Goal: Information Seeking & Learning: Learn about a topic

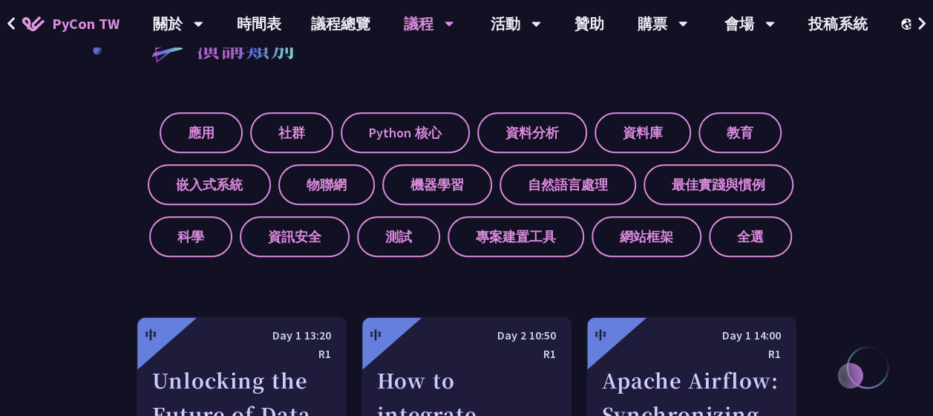
scroll to position [561, 0]
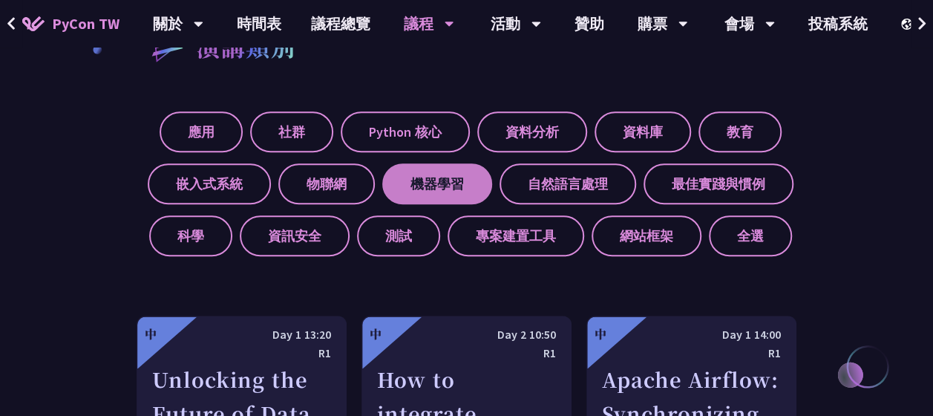
click at [453, 181] on label "機器學習" at bounding box center [437, 183] width 110 height 41
click at [0, 0] on input "機器學習" at bounding box center [0, 0] width 0 height 0
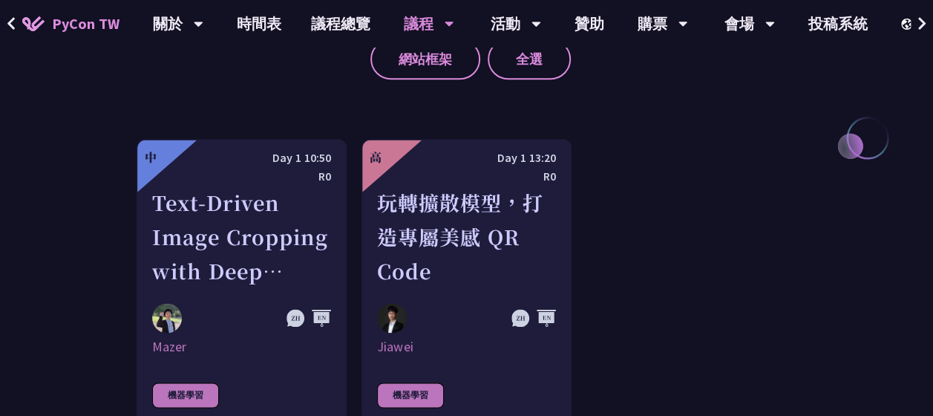
scroll to position [798, 0]
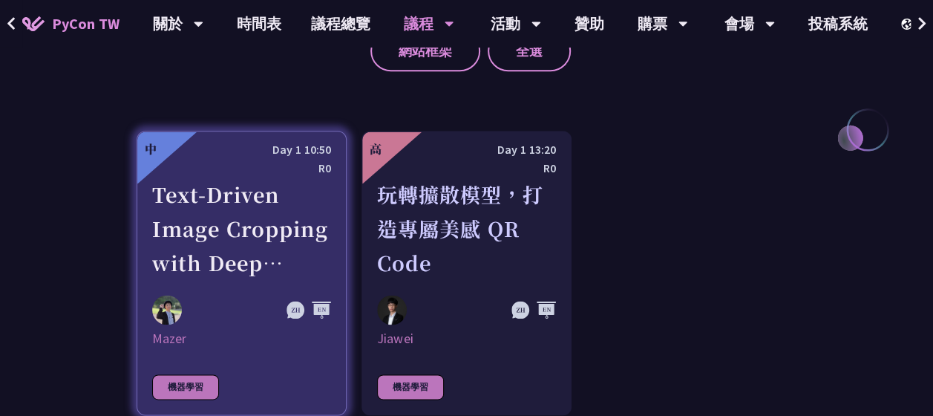
click at [275, 236] on div "Text-Driven Image Cropping with Deep Learning and Genetic Algorithm" at bounding box center [241, 228] width 179 height 102
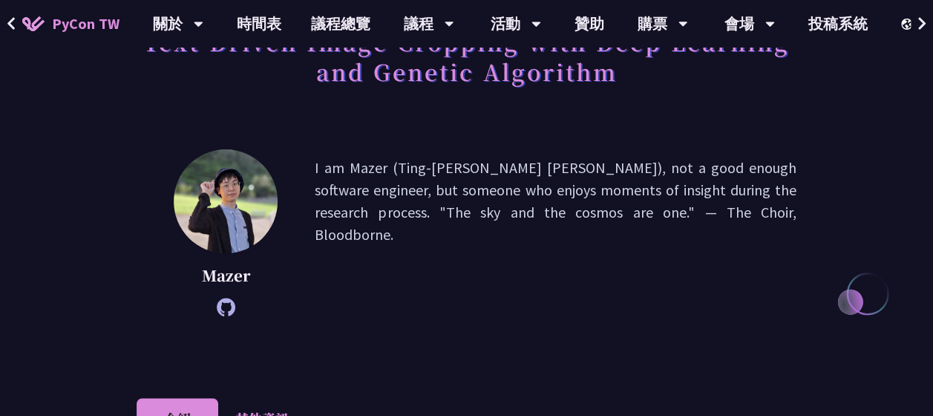
scroll to position [131, 0]
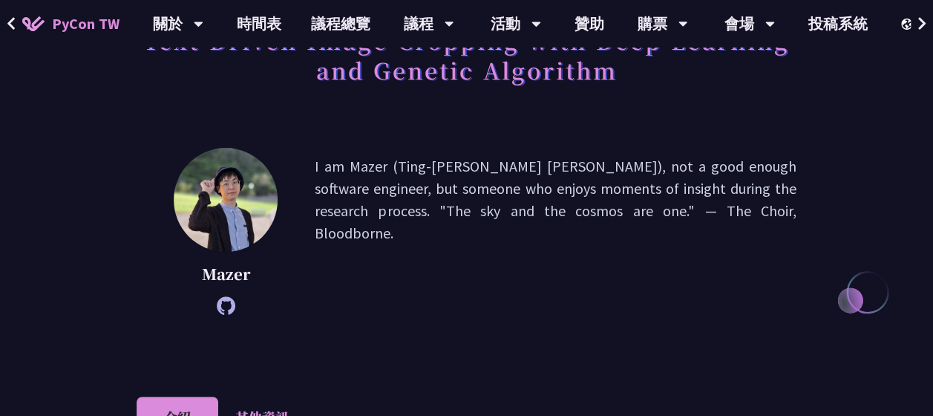
click at [497, 197] on p "I am Mazer (Ting-Yu Chen), not a good enough software engineer, but someone who…" at bounding box center [556, 231] width 482 height 152
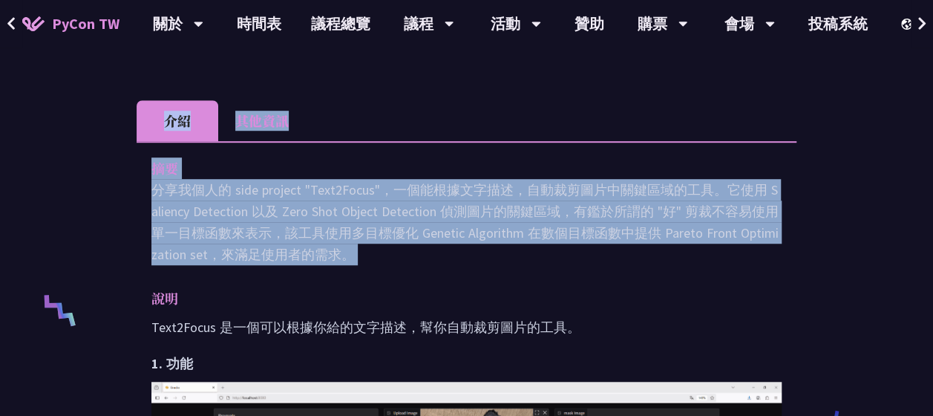
scroll to position [434, 0]
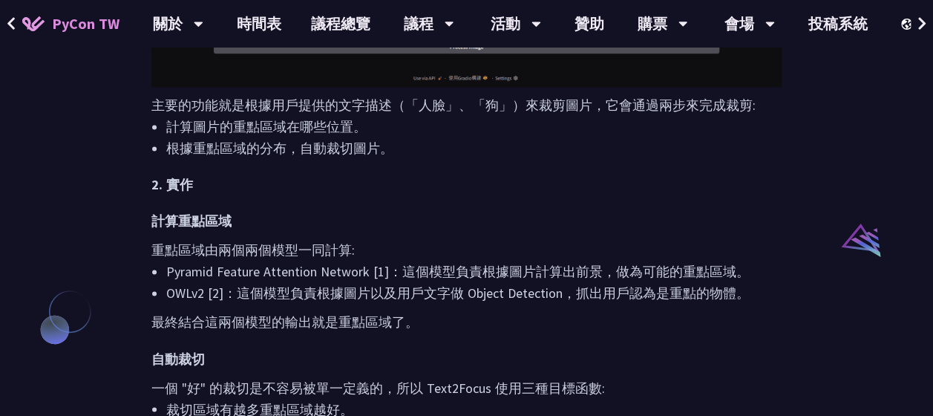
scroll to position [1066, 0]
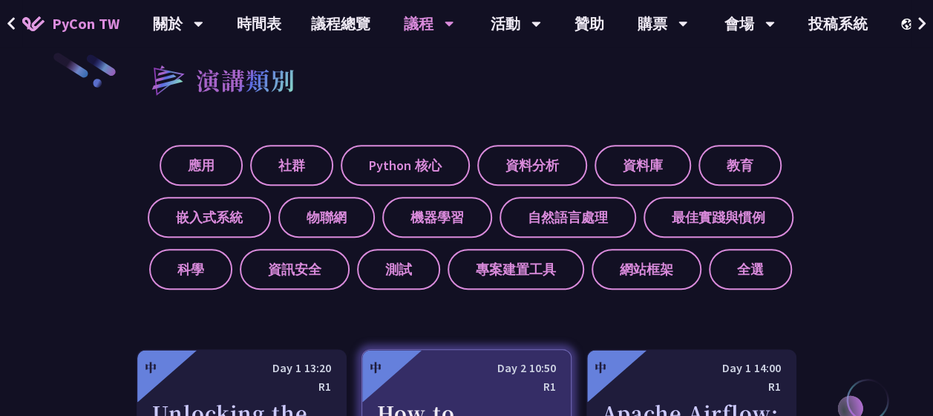
scroll to position [535, 0]
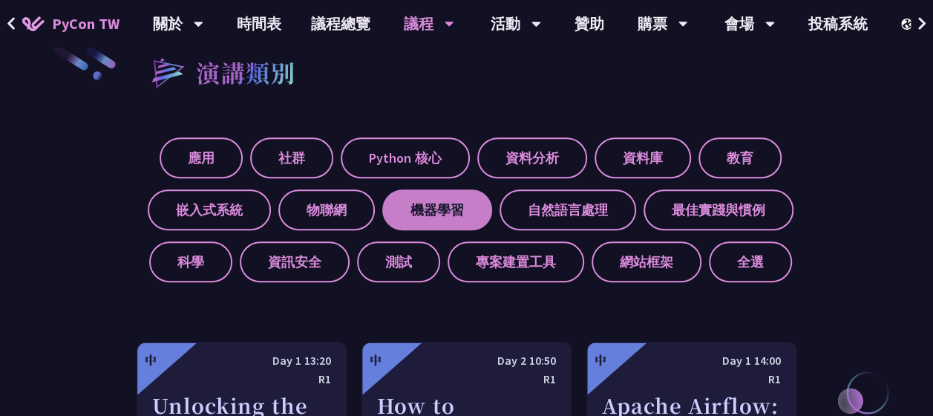
click at [446, 212] on label "機器學習" at bounding box center [437, 209] width 110 height 41
click at [0, 0] on input "機器學習" at bounding box center [0, 0] width 0 height 0
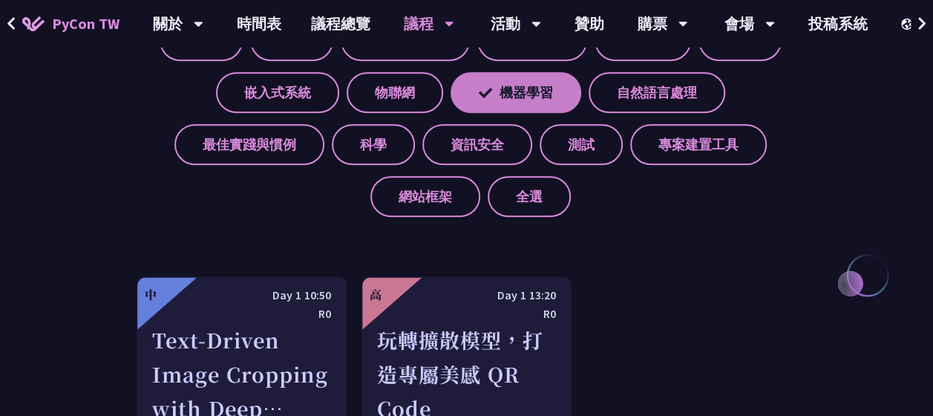
scroll to position [657, 0]
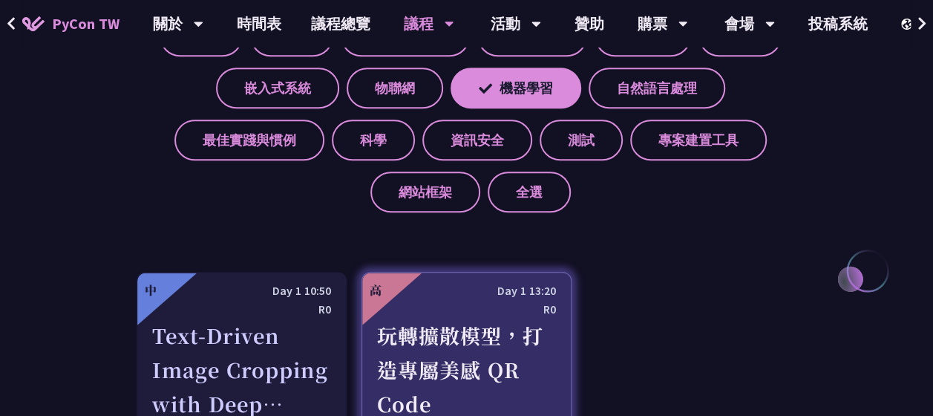
click at [474, 358] on div "玩轉擴散模型，打造專屬美感 QR Code" at bounding box center [466, 369] width 179 height 102
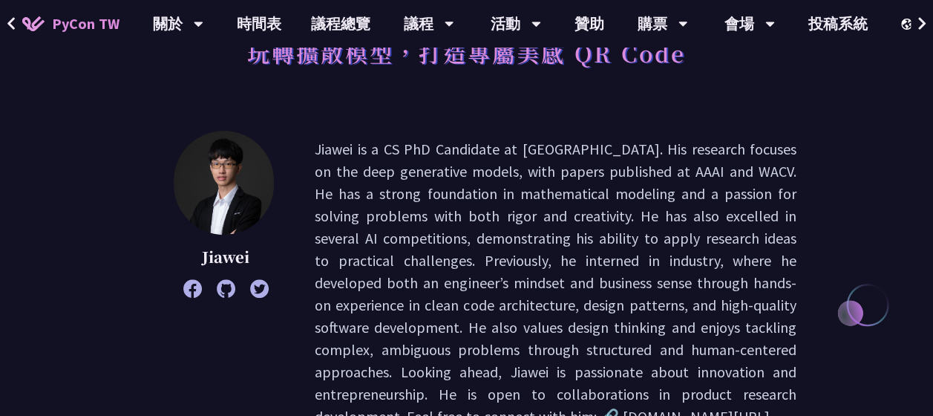
scroll to position [119, 0]
click at [511, 155] on p "Jiawei is a CS PhD Candidate at NTU. His research focuses on the deep generativ…" at bounding box center [556, 281] width 482 height 289
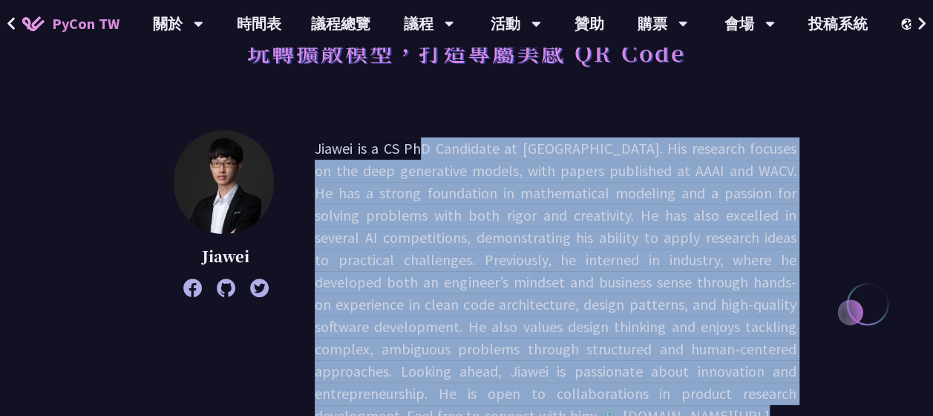
click at [511, 155] on p "Jiawei is a CS PhD Candidate at NTU. His research focuses on the deep generativ…" at bounding box center [556, 281] width 482 height 289
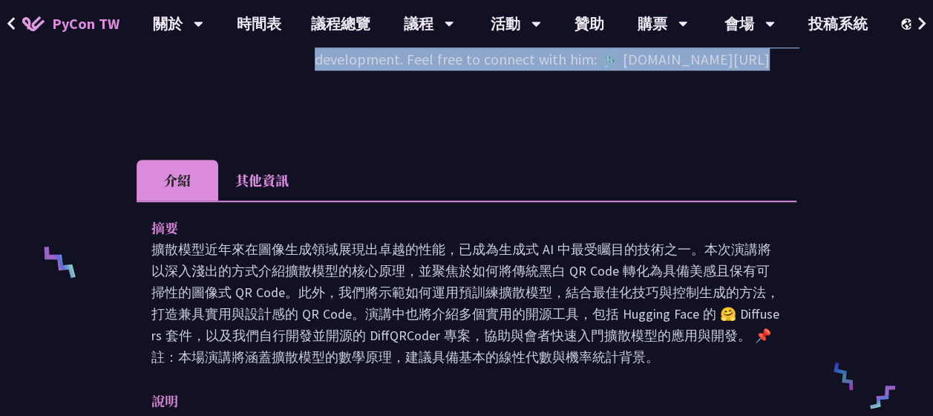
scroll to position [500, 0]
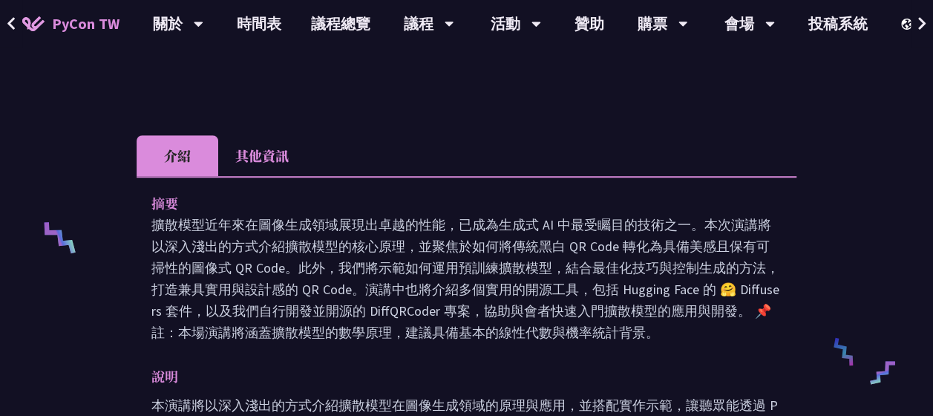
drag, startPoint x: 511, startPoint y: 155, endPoint x: 520, endPoint y: 266, distance: 111.7
click at [520, 266] on p "擴散模型近年來在圖像生成領域展現出卓越的性能，已成為生成式 AI 中最受矚目的技術之一。本次演講將以深入淺出的方式介紹擴散模型的核心原理，並聚焦於如何將傳統黑…" at bounding box center [466, 278] width 630 height 129
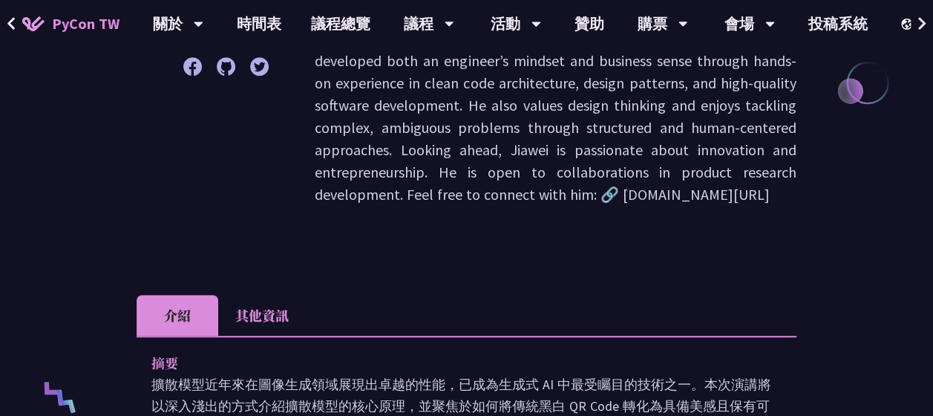
scroll to position [339, 0]
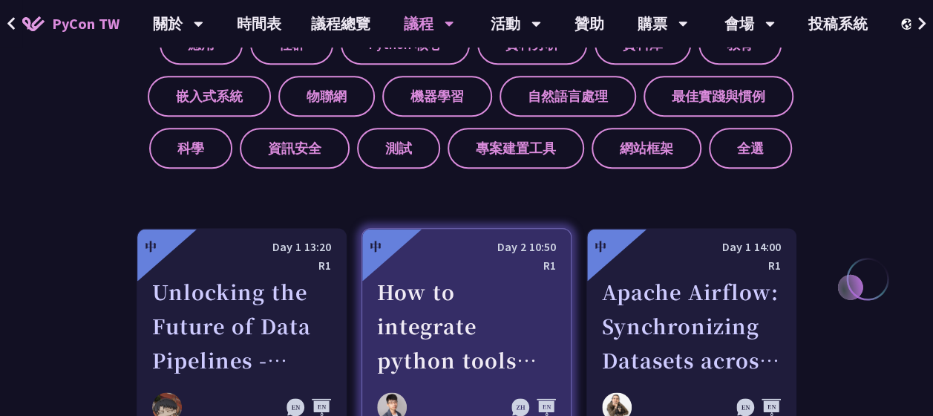
scroll to position [648, 0]
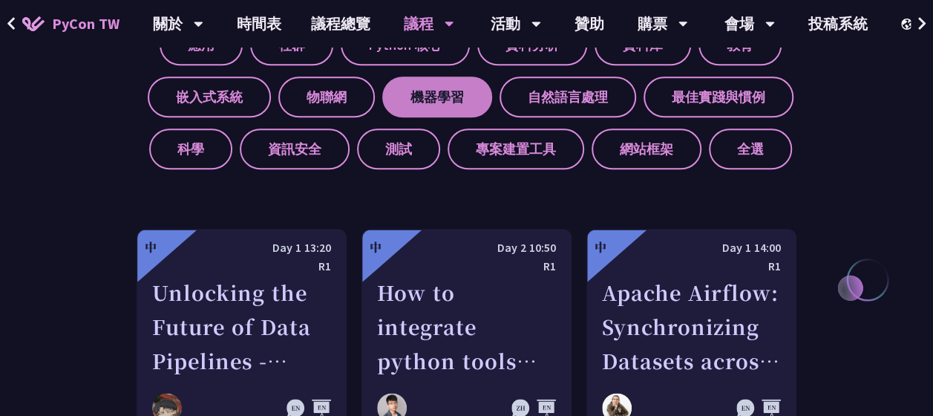
click at [448, 104] on label "機器學習" at bounding box center [437, 96] width 110 height 41
click at [0, 0] on input "機器學習" at bounding box center [0, 0] width 0 height 0
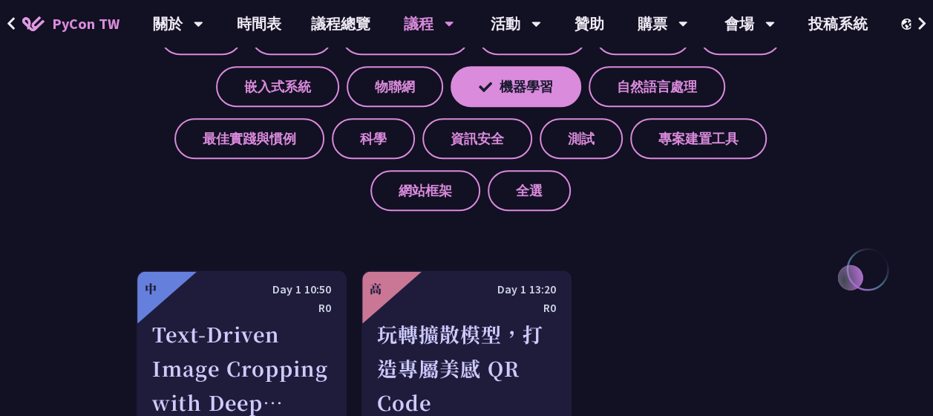
scroll to position [656, 0]
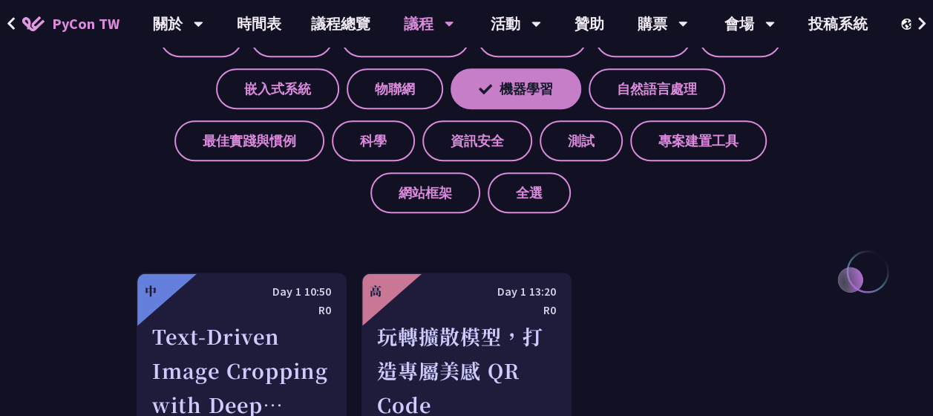
click at [516, 107] on label "機器學習" at bounding box center [516, 88] width 131 height 41
click at [0, 0] on input "機器學習" at bounding box center [0, 0] width 0 height 0
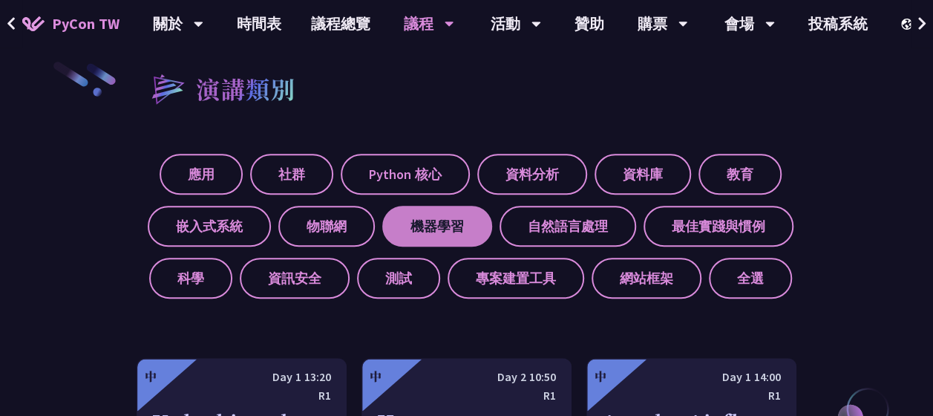
scroll to position [518, 0]
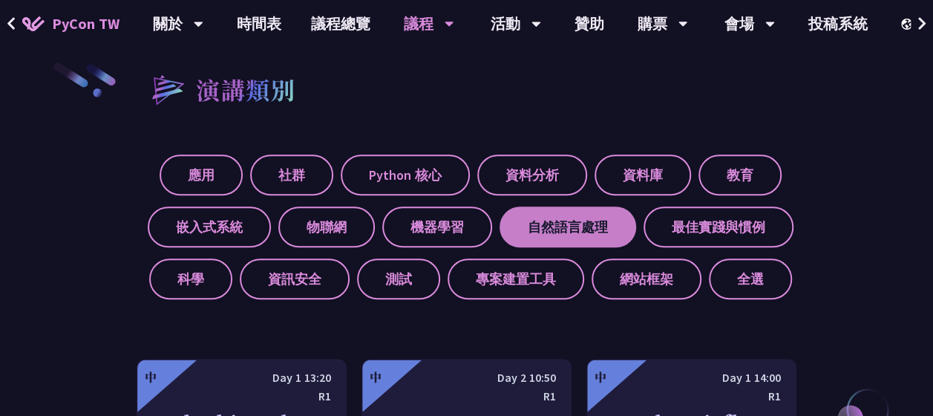
click at [526, 228] on label "自然語言處理" at bounding box center [568, 226] width 137 height 41
click at [0, 0] on input "自然語言處理" at bounding box center [0, 0] width 0 height 0
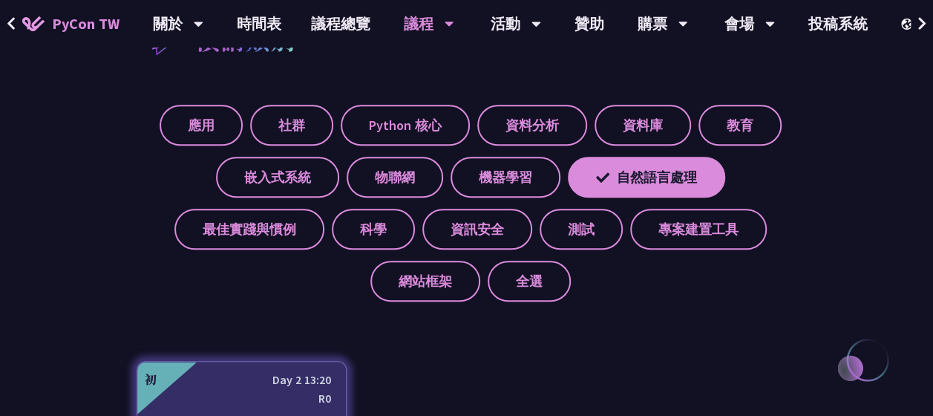
scroll to position [580, 0]
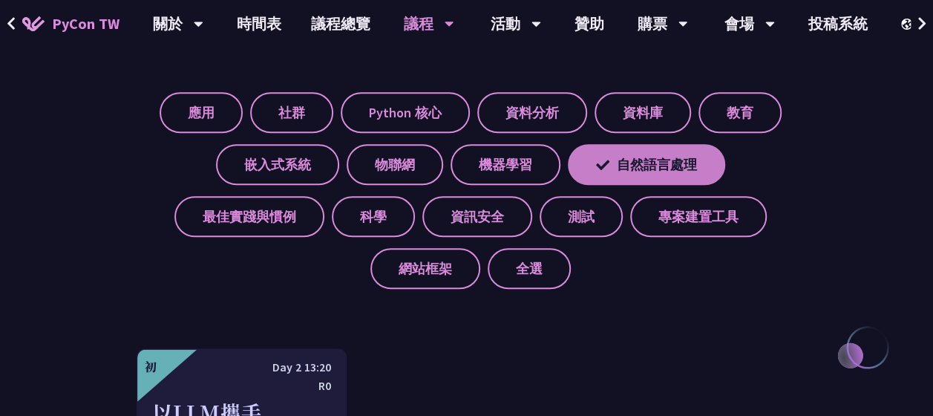
click at [588, 162] on label "自然語言處理" at bounding box center [646, 164] width 157 height 41
click at [0, 0] on input "自然語言處理" at bounding box center [0, 0] width 0 height 0
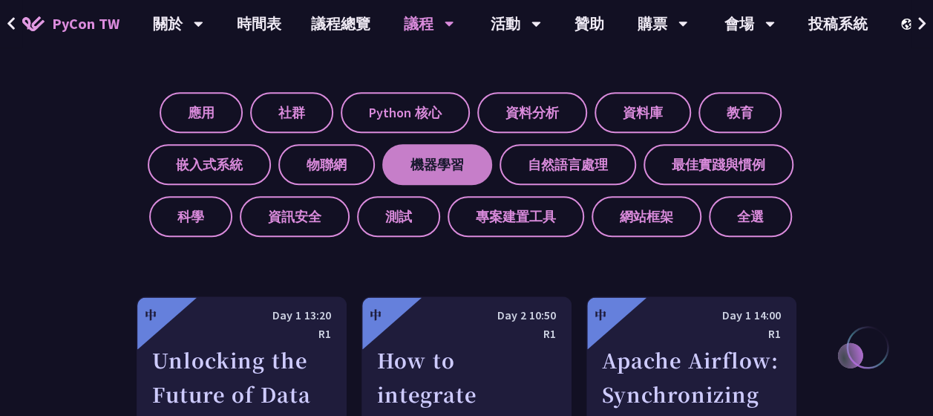
click at [442, 166] on label "機器學習" at bounding box center [437, 164] width 110 height 41
click at [0, 0] on input "機器學習" at bounding box center [0, 0] width 0 height 0
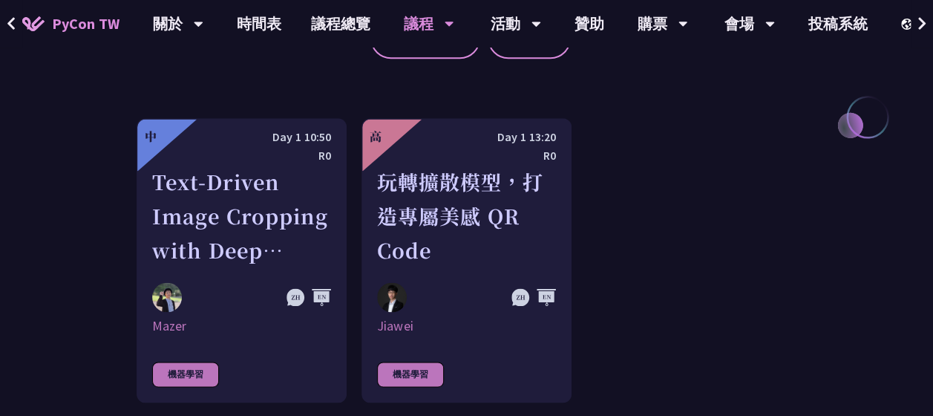
scroll to position [811, 0]
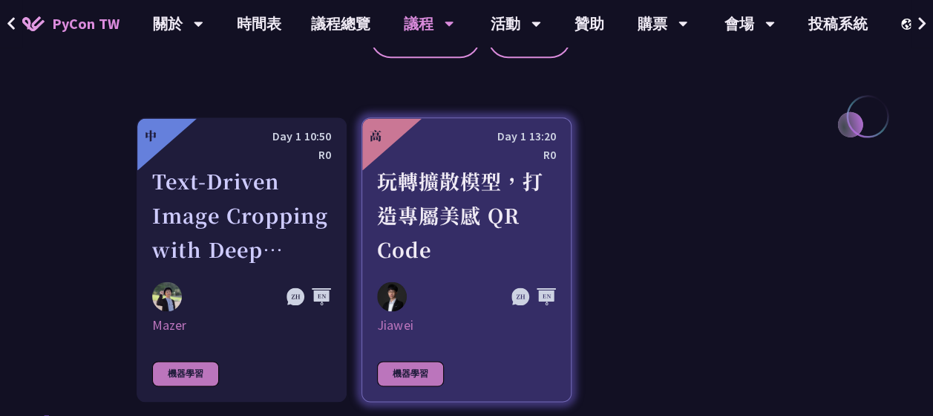
click at [442, 215] on div "玩轉擴散模型，打造專屬美感 QR Code" at bounding box center [466, 215] width 179 height 102
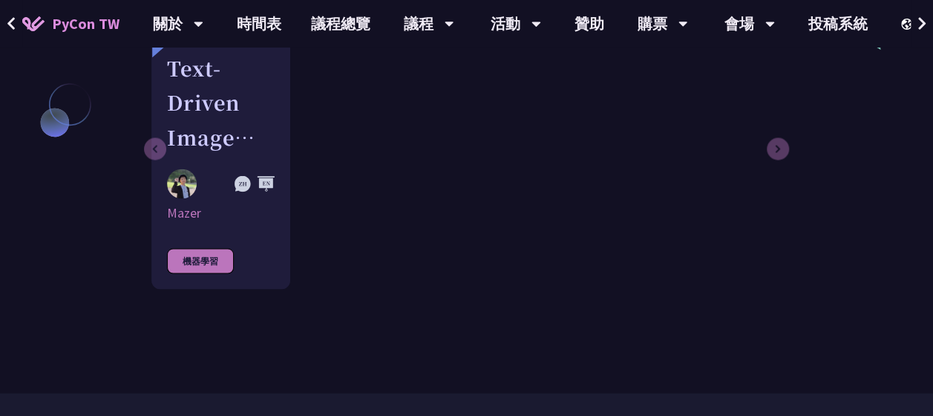
scroll to position [1231, 0]
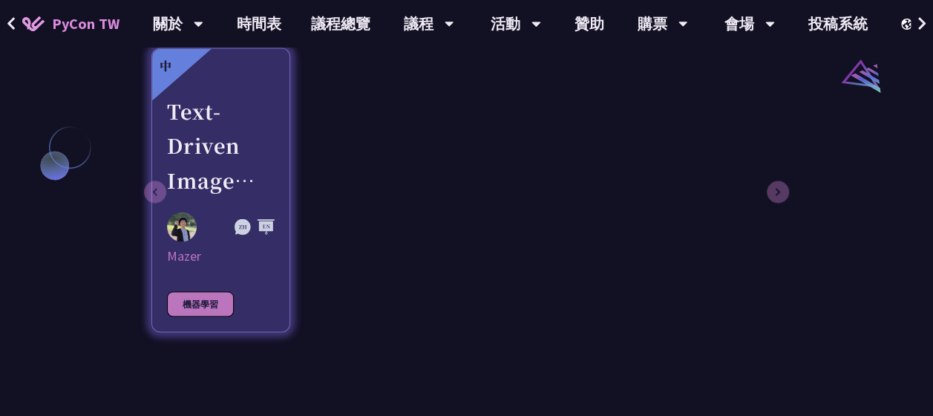
click at [217, 141] on div "Text-Driven Image Cropping with Deep Learning and Genetic Algorithm" at bounding box center [221, 145] width 108 height 102
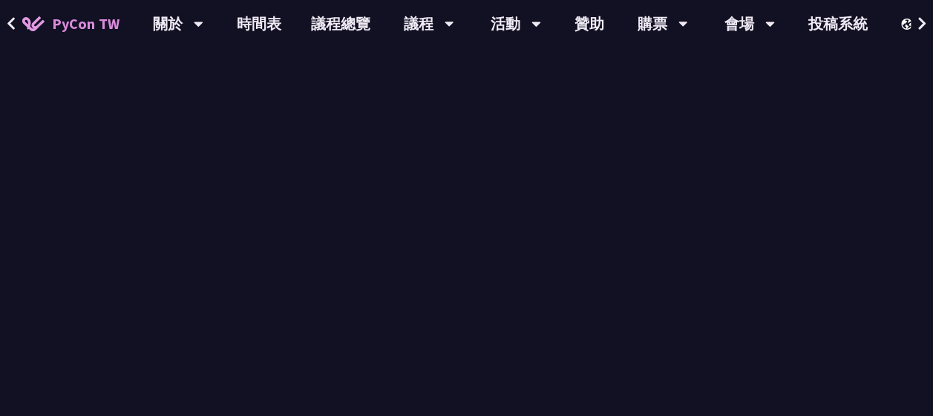
scroll to position [1231, 0]
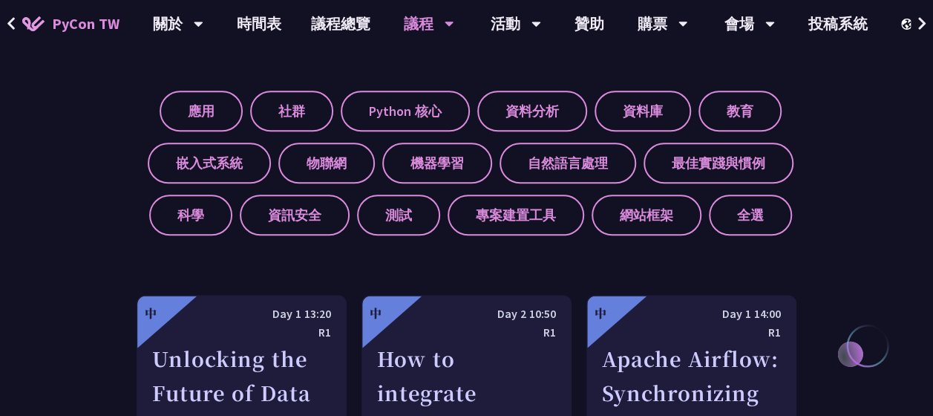
scroll to position [568, 0]
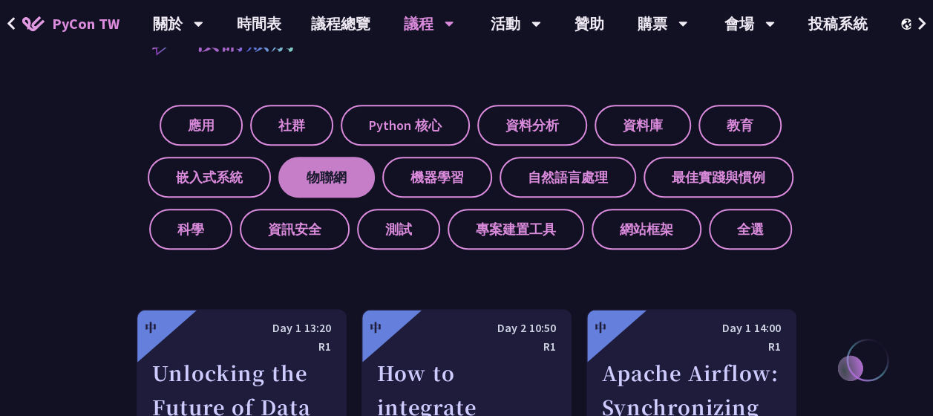
click at [304, 175] on label "物聯網" at bounding box center [326, 177] width 96 height 41
click at [0, 0] on input "物聯網" at bounding box center [0, 0] width 0 height 0
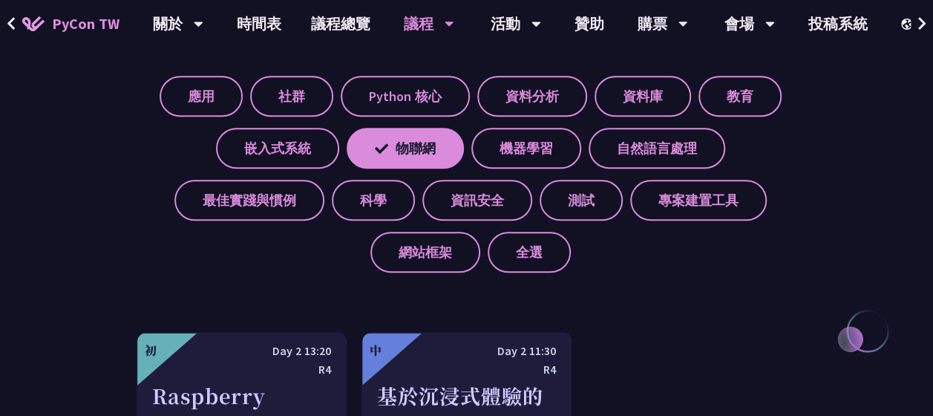
scroll to position [593, 0]
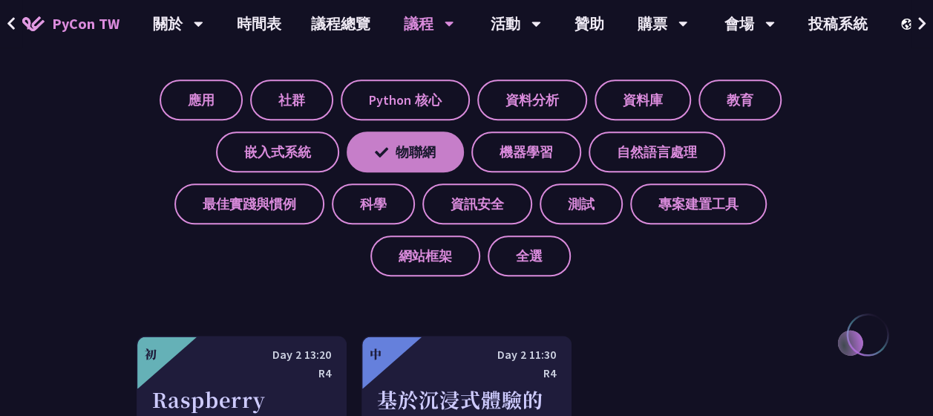
click at [436, 147] on label "物聯網" at bounding box center [405, 151] width 117 height 41
click at [0, 0] on input "物聯網" at bounding box center [0, 0] width 0 height 0
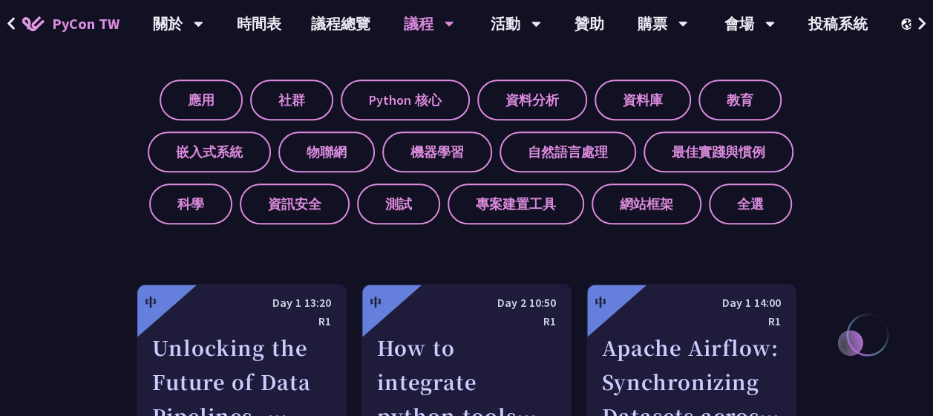
click at [575, 173] on div "應用 社群 Python 核心 資料分析 資料庫 教育 嵌入式系統 物聯網 機器學習 自然語言處理 最佳實踐與慣例 科學 資訊安全 測試 專案建置工具 網站框…" at bounding box center [467, 146] width 660 height 156
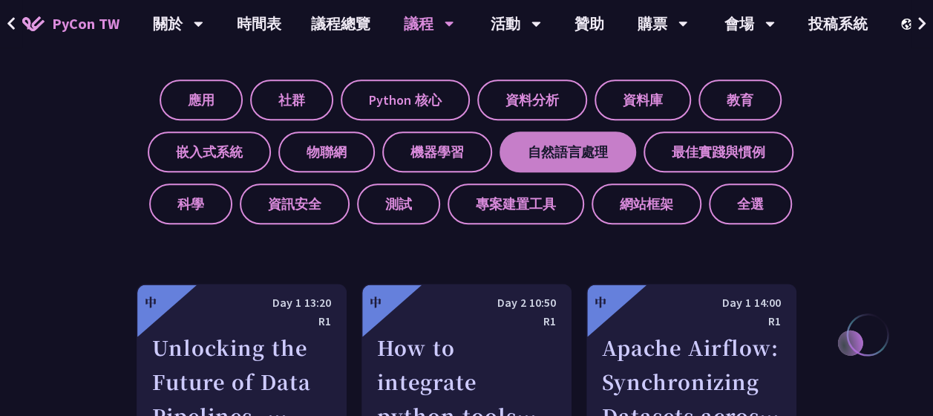
drag, startPoint x: 575, startPoint y: 173, endPoint x: 552, endPoint y: 160, distance: 25.6
click at [552, 160] on div "應用 社群 Python 核心 資料分析 資料庫 教育 嵌入式系統 物聯網 機器學習 自然語言處理 最佳實踐與慣例 科學 資訊安全 測試 專案建置工具 網站框…" at bounding box center [467, 146] width 660 height 156
click at [552, 160] on label "自然語言處理" at bounding box center [568, 151] width 137 height 41
click at [0, 0] on input "自然語言處理" at bounding box center [0, 0] width 0 height 0
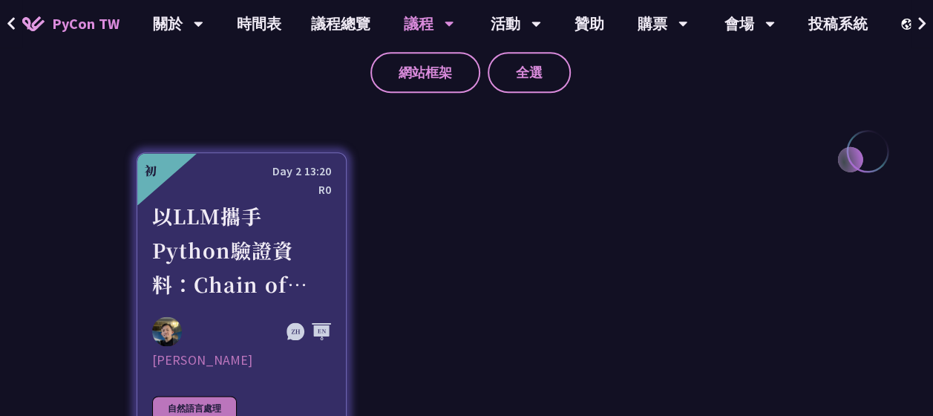
scroll to position [779, 0]
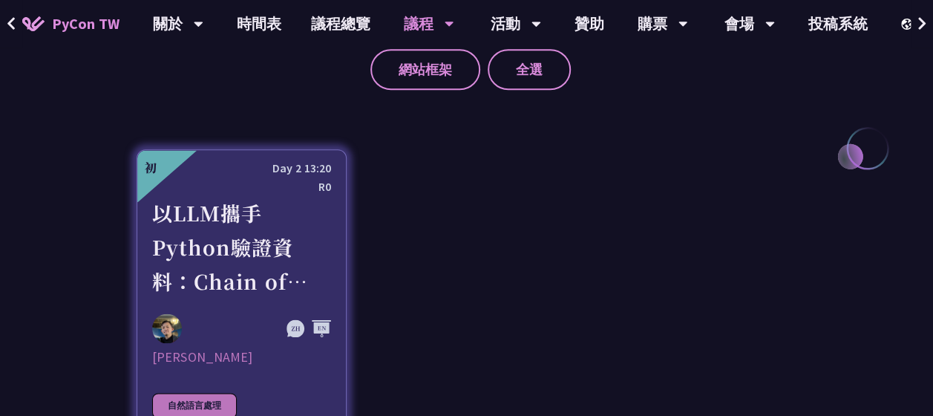
click at [261, 192] on div "R0" at bounding box center [241, 186] width 179 height 19
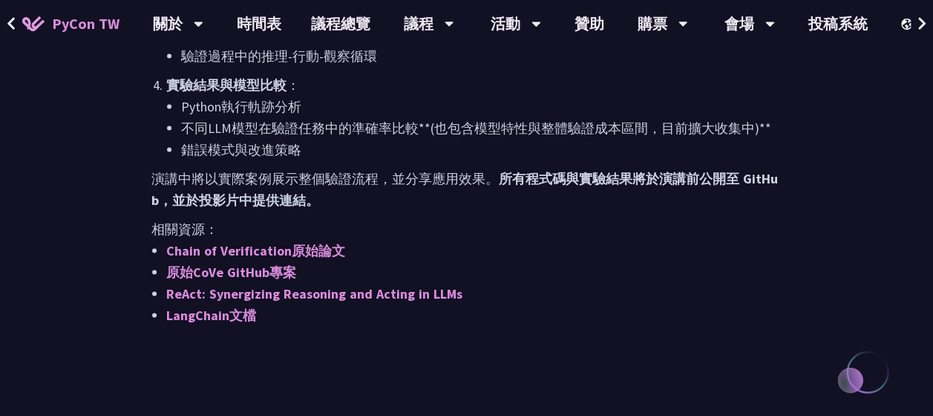
scroll to position [1387, 0]
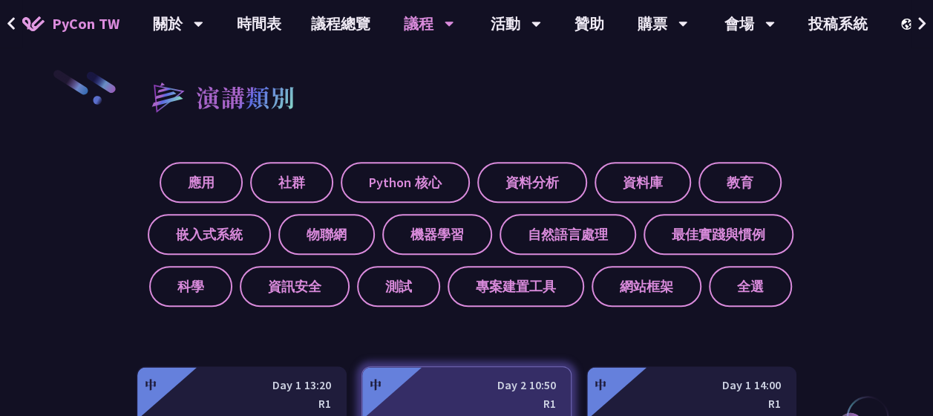
scroll to position [509, 0]
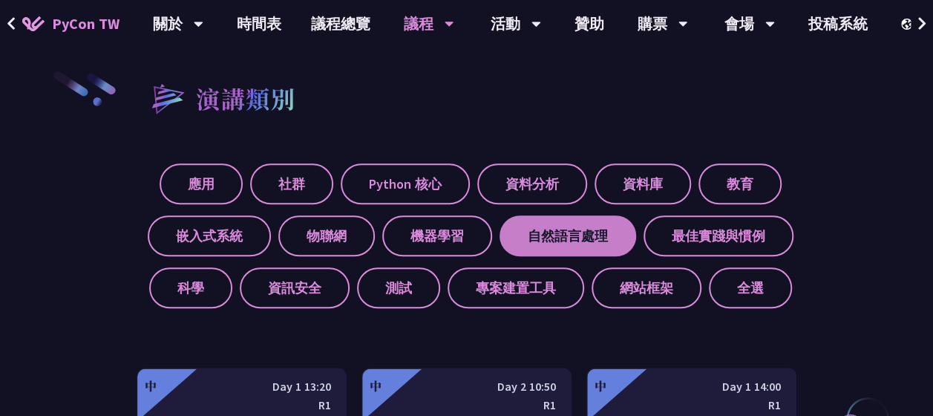
click at [535, 239] on label "自然語言處理" at bounding box center [568, 235] width 137 height 41
click at [0, 0] on input "自然語言處理" at bounding box center [0, 0] width 0 height 0
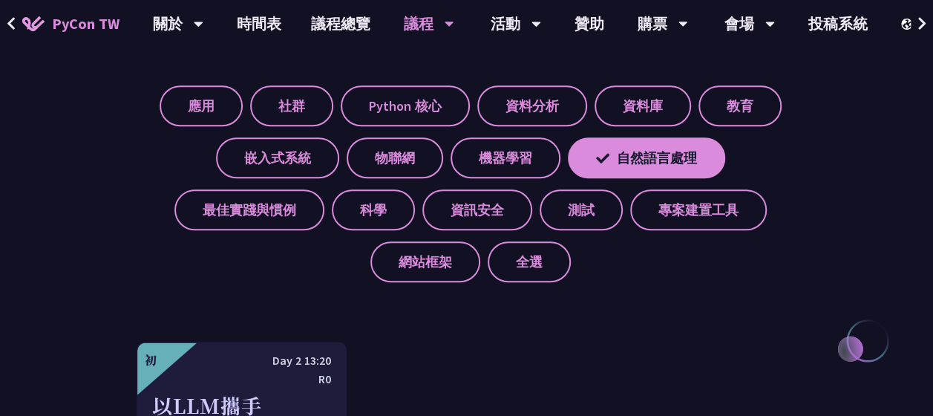
scroll to position [585, 0]
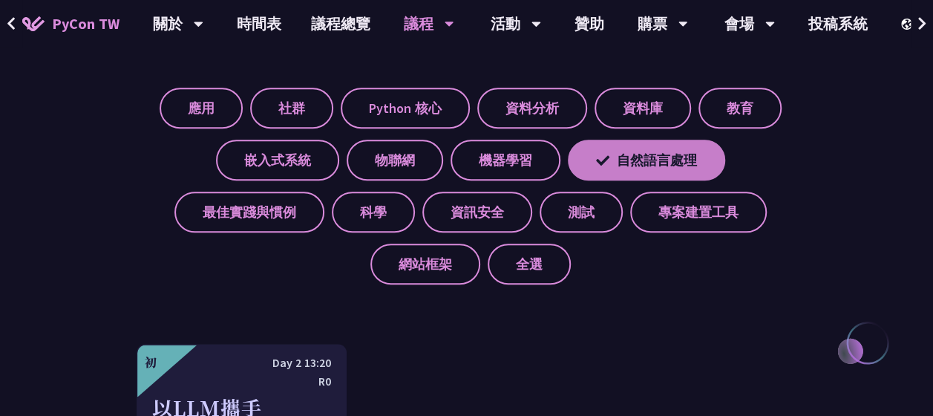
click at [616, 174] on label "自然語言處理" at bounding box center [646, 160] width 157 height 41
click at [0, 0] on input "自然語言處理" at bounding box center [0, 0] width 0 height 0
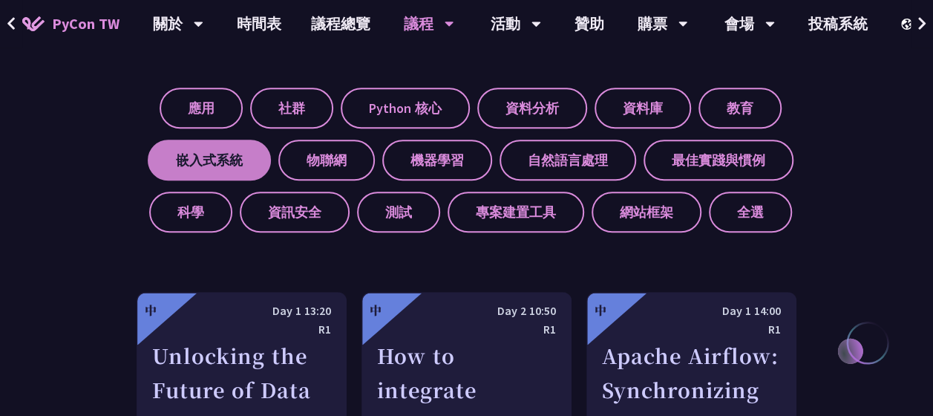
click at [242, 148] on label "嵌入式系統" at bounding box center [209, 160] width 123 height 41
click at [0, 0] on input "嵌入式系統" at bounding box center [0, 0] width 0 height 0
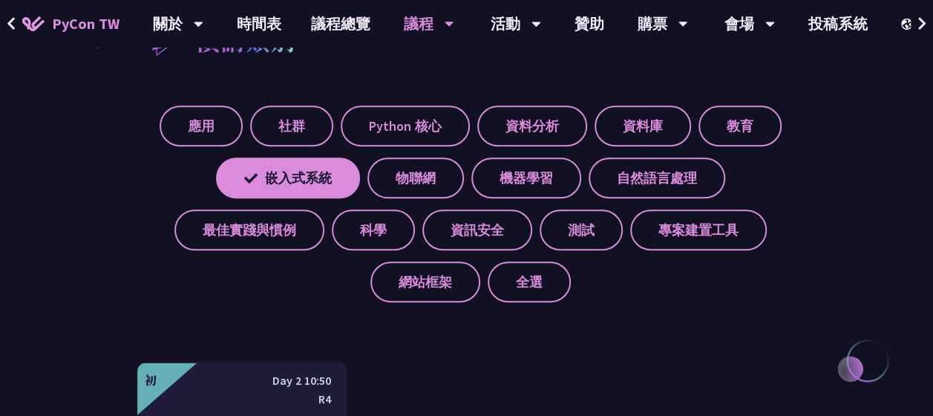
scroll to position [566, 0]
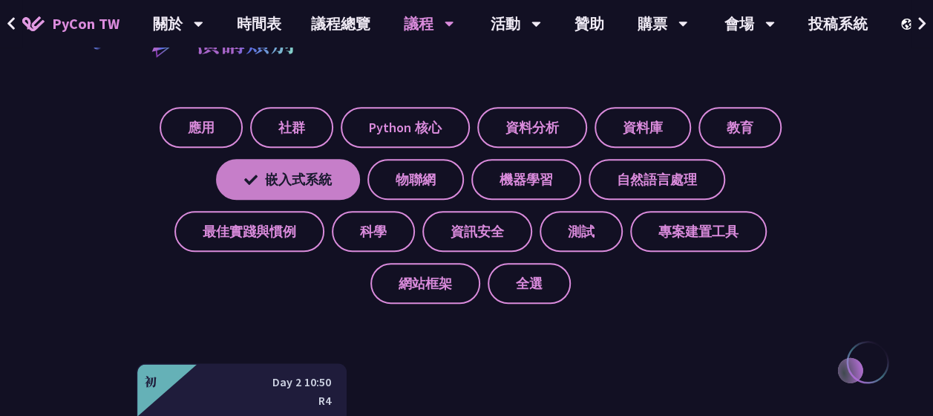
click at [295, 166] on label "嵌入式系統" at bounding box center [288, 179] width 144 height 41
click at [0, 0] on input "嵌入式系統" at bounding box center [0, 0] width 0 height 0
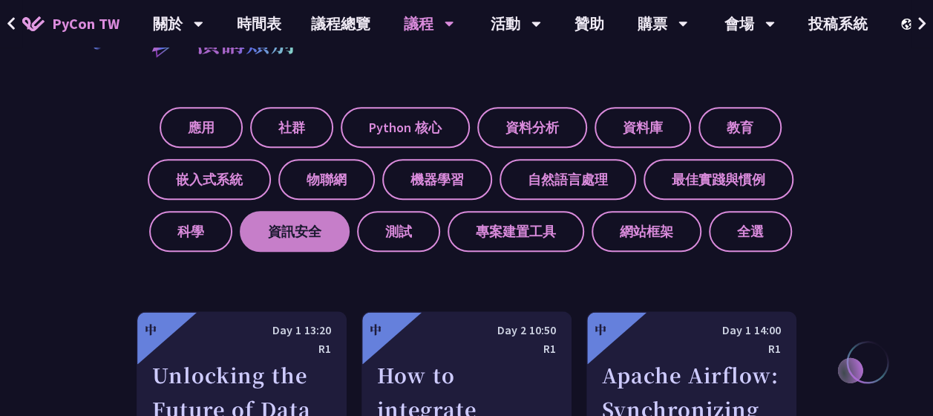
click at [313, 242] on label "資訊安全" at bounding box center [295, 231] width 110 height 41
click at [0, 0] on input "資訊安全" at bounding box center [0, 0] width 0 height 0
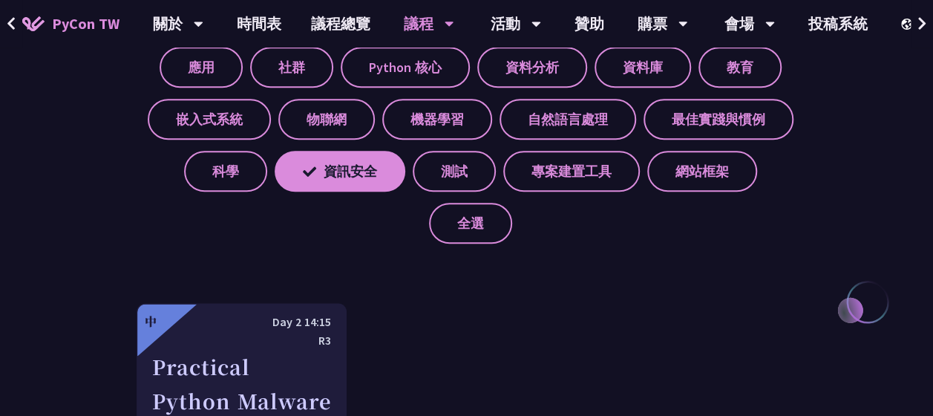
scroll to position [624, 0]
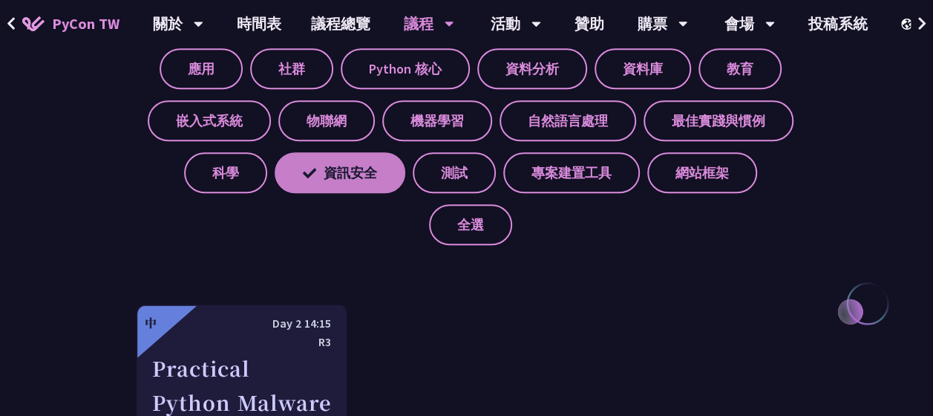
click at [371, 169] on label "資訊安全" at bounding box center [340, 172] width 131 height 41
click at [0, 0] on input "資訊安全" at bounding box center [0, 0] width 0 height 0
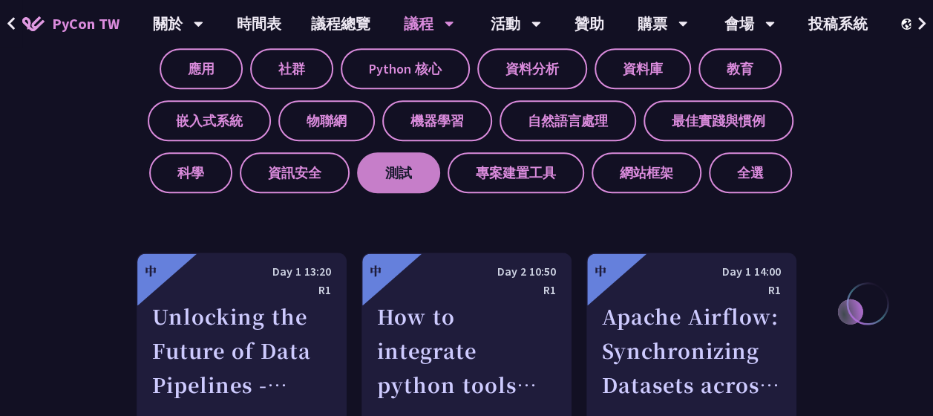
click at [385, 173] on label "測試" at bounding box center [398, 172] width 83 height 41
click at [0, 0] on input "測試" at bounding box center [0, 0] width 0 height 0
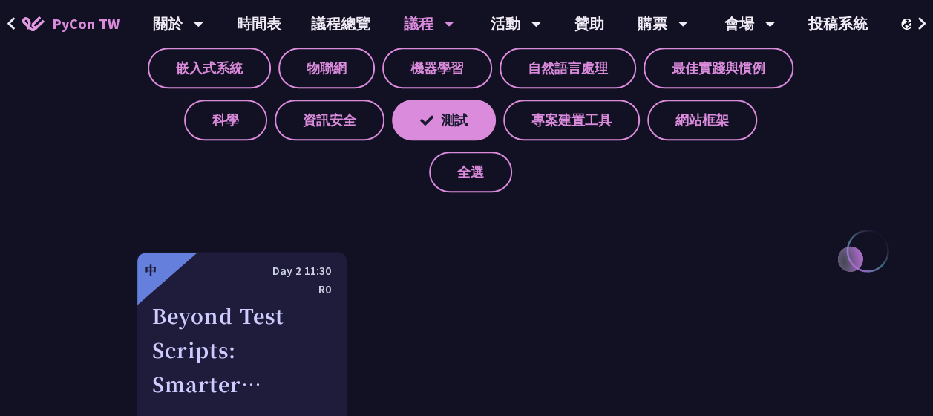
scroll to position [670, 0]
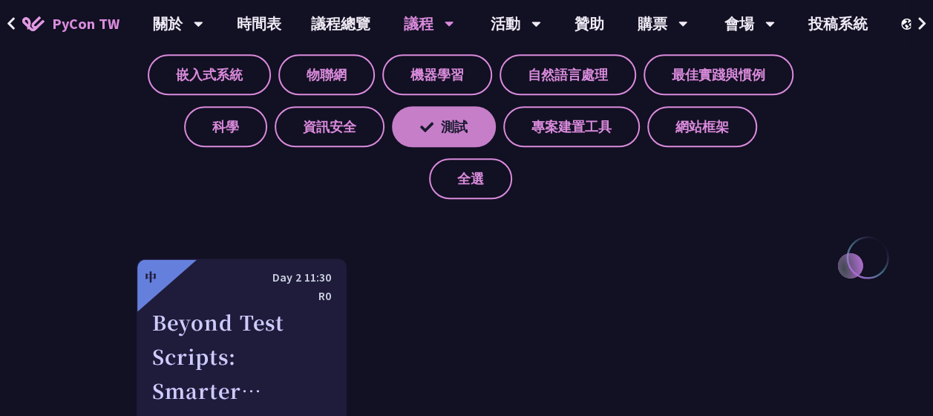
click at [445, 113] on label "測試" at bounding box center [444, 126] width 104 height 41
click at [0, 0] on input "測試" at bounding box center [0, 0] width 0 height 0
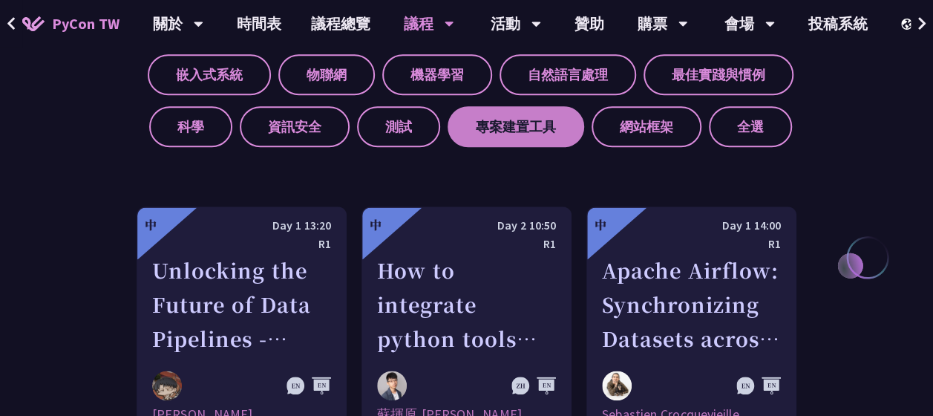
click at [526, 135] on label "專案建置工具" at bounding box center [516, 126] width 137 height 41
click at [0, 0] on input "專案建置工具" at bounding box center [0, 0] width 0 height 0
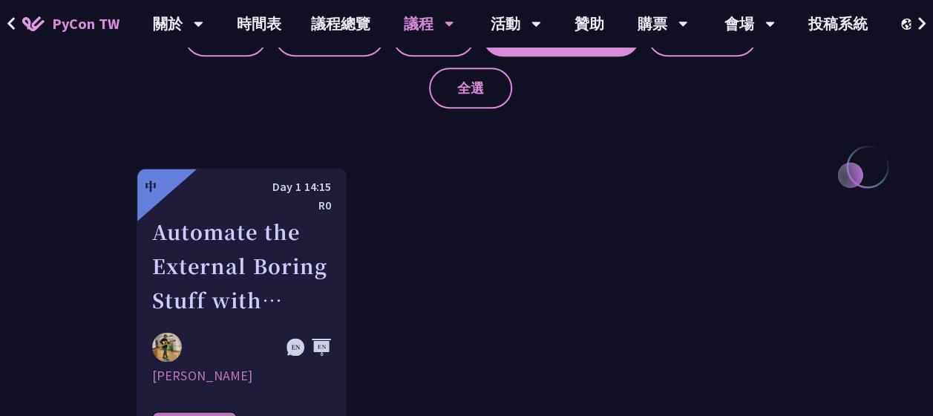
scroll to position [760, 0]
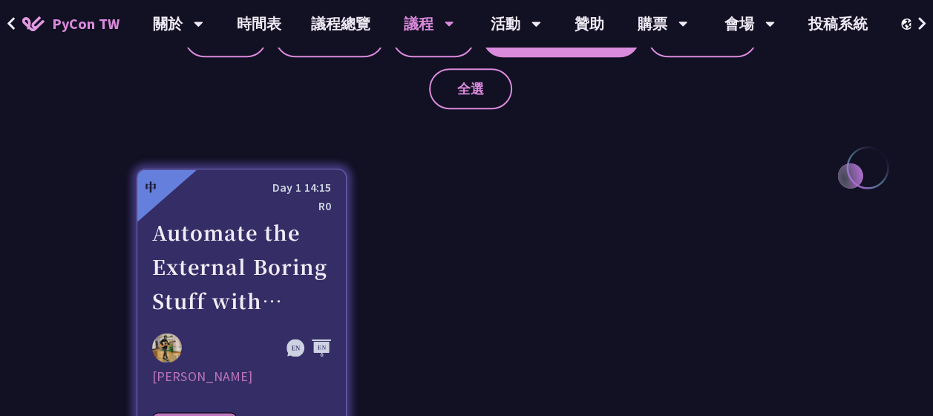
click at [266, 284] on div "Automate the External Boring Stuff with Python: Exploring Model Context Protoco…" at bounding box center [241, 266] width 179 height 102
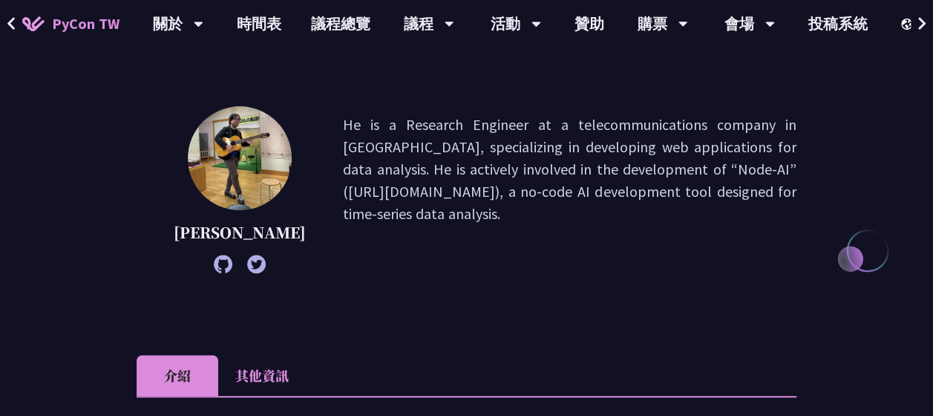
scroll to position [171, 0]
click at [432, 140] on p "He is a Research Engineer at a telecommunications company in Japan, specializin…" at bounding box center [570, 190] width 454 height 152
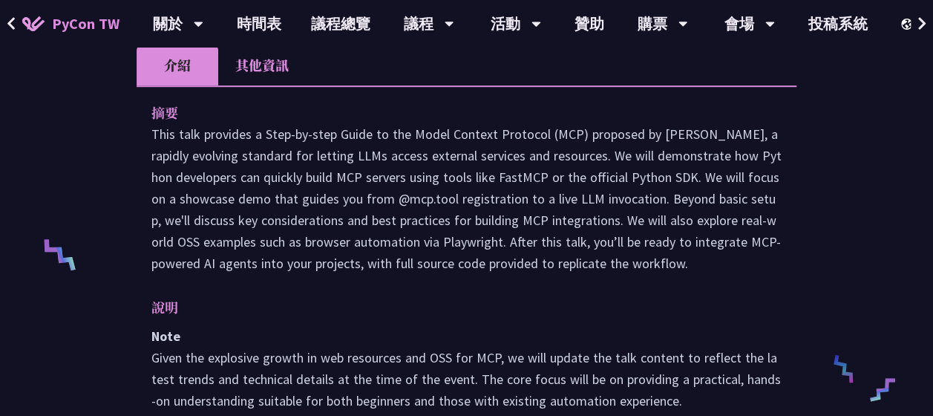
scroll to position [486, 0]
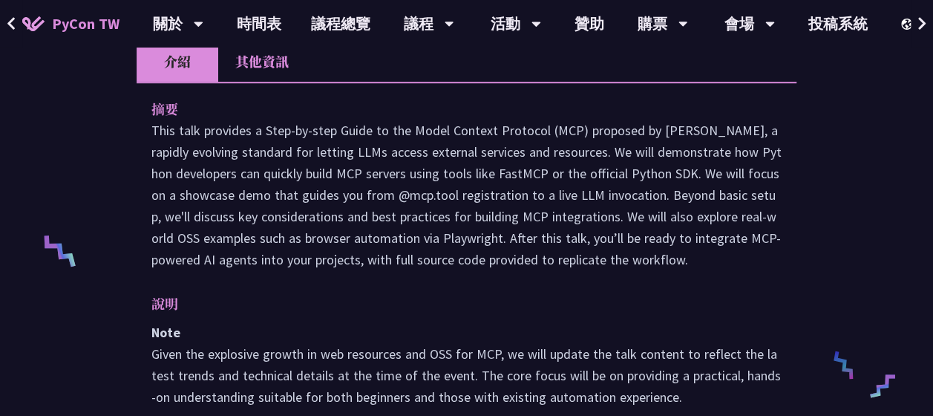
click at [382, 190] on p "This talk provides a Step-by-step Guide to the Model Context Protocol (MCP) pro…" at bounding box center [466, 195] width 630 height 151
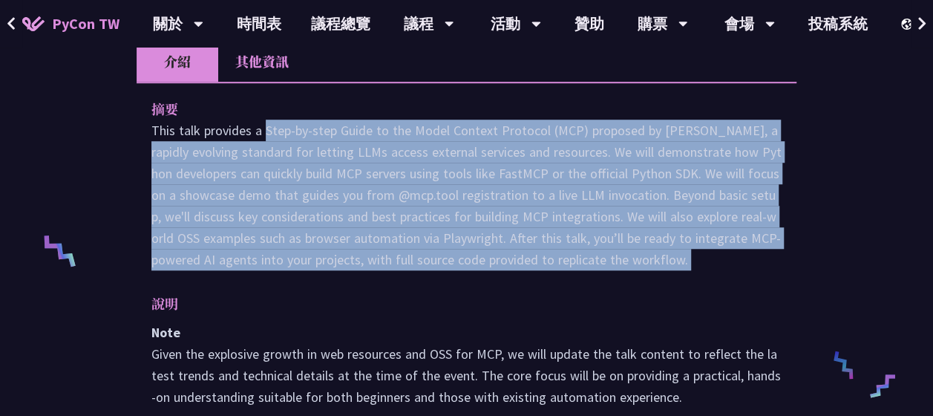
scroll to position [62, 0]
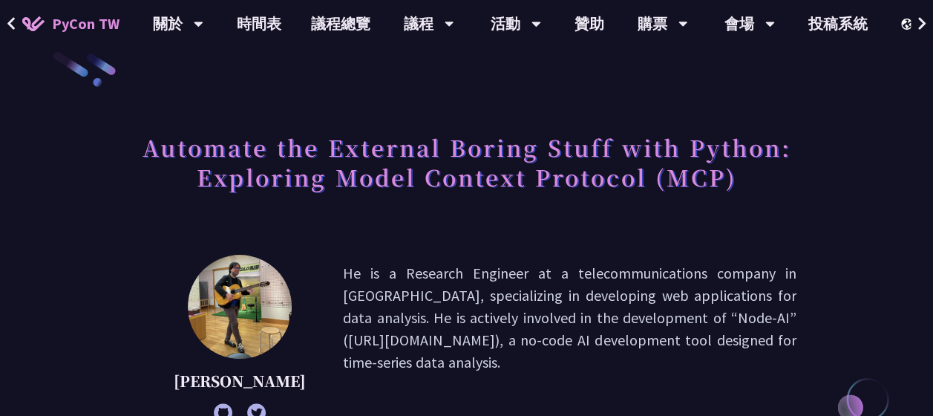
scroll to position [23, 0]
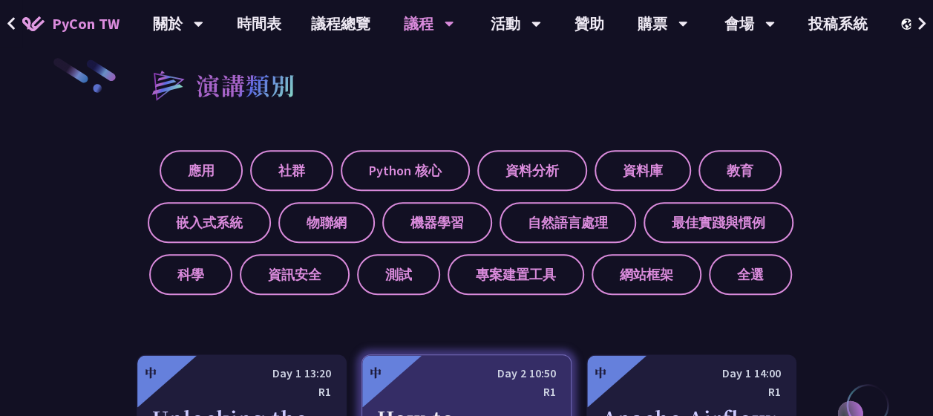
scroll to position [502, 0]
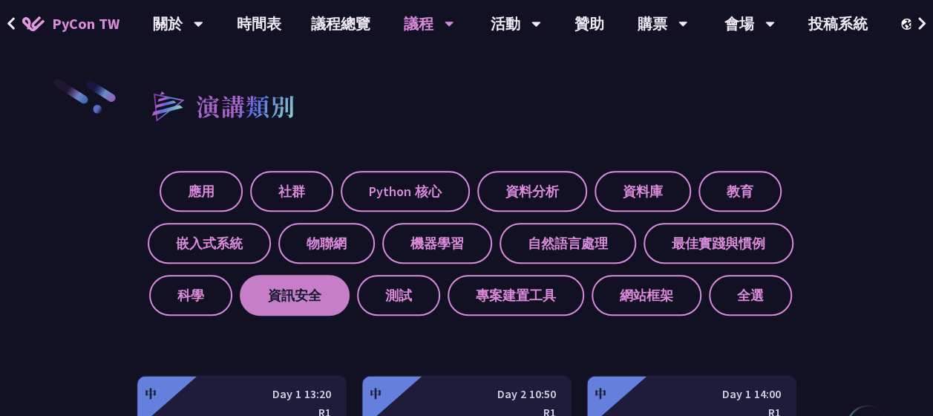
click at [297, 300] on label "資訊安全" at bounding box center [295, 295] width 110 height 41
click at [0, 0] on input "資訊安全" at bounding box center [0, 0] width 0 height 0
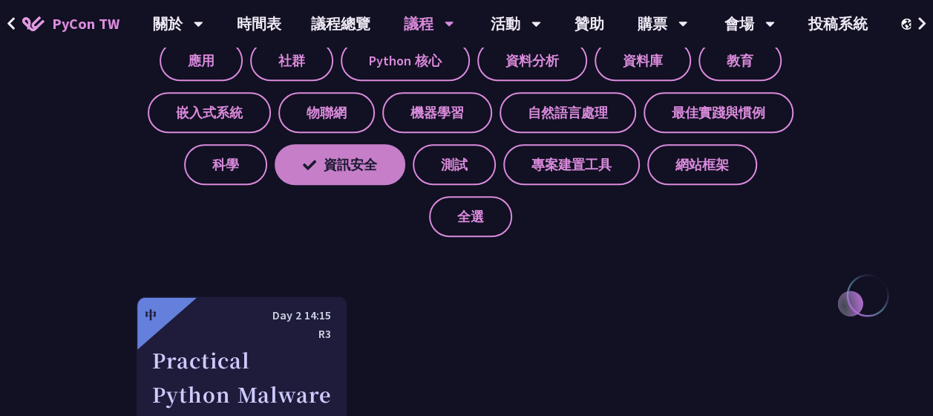
scroll to position [628, 0]
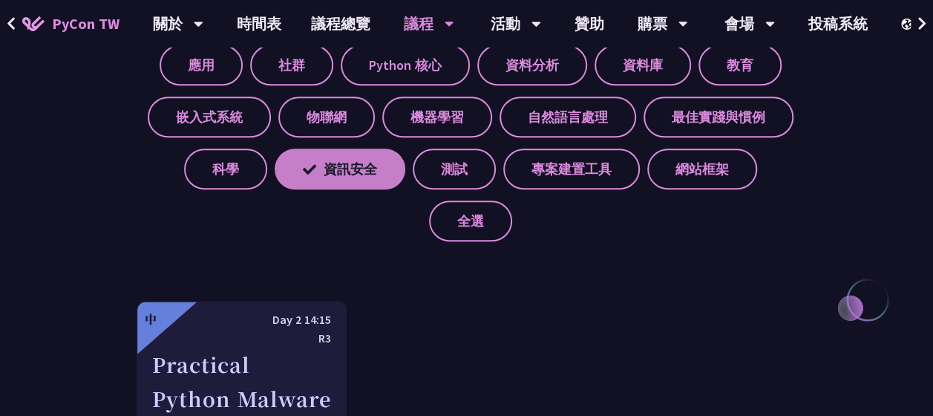
click at [349, 173] on label "資訊安全" at bounding box center [340, 168] width 131 height 41
click at [0, 0] on input "資訊安全" at bounding box center [0, 0] width 0 height 0
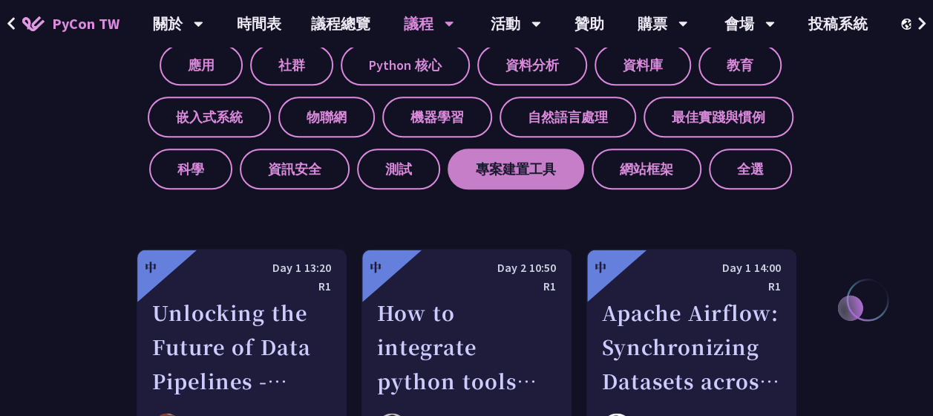
click at [518, 171] on label "專案建置工具" at bounding box center [516, 168] width 137 height 41
click at [0, 0] on input "專案建置工具" at bounding box center [0, 0] width 0 height 0
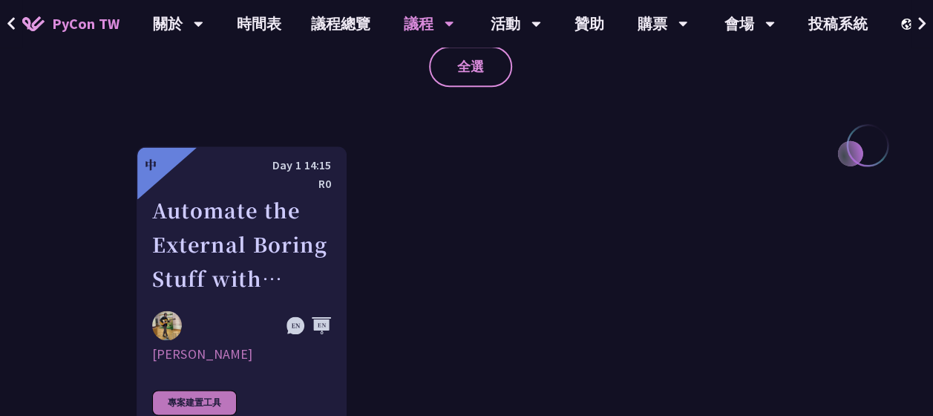
scroll to position [784, 0]
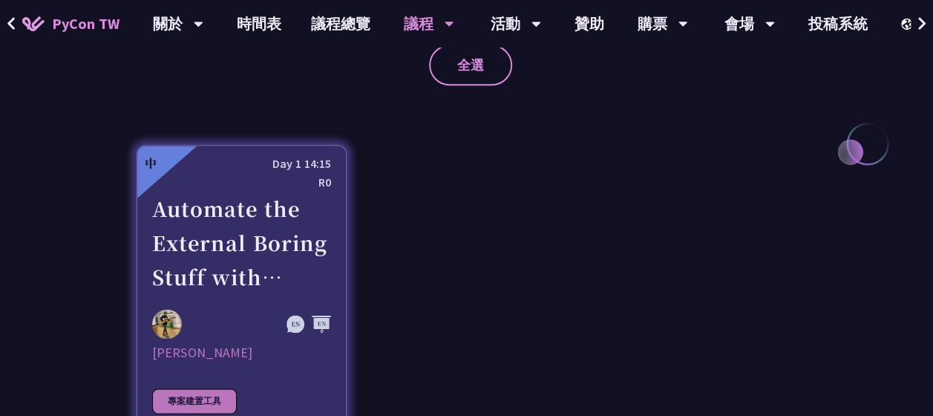
click at [254, 214] on div "Automate the External Boring Stuff with Python: Exploring Model Context Protoco…" at bounding box center [241, 243] width 179 height 102
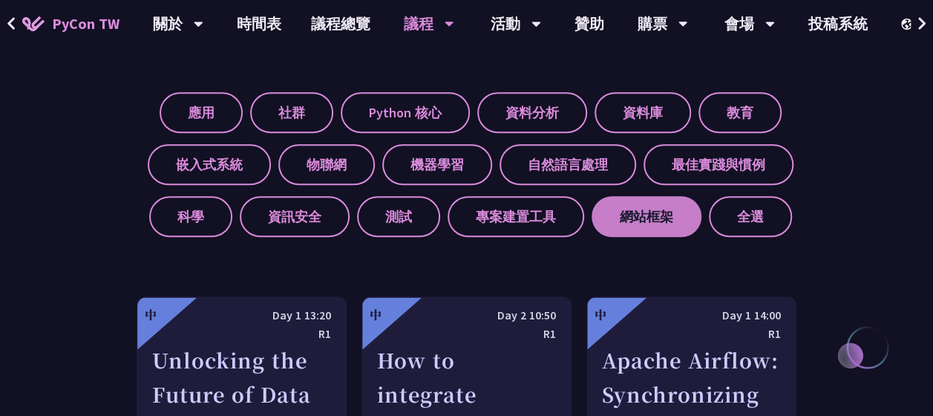
scroll to position [580, 0]
click at [646, 206] on label "網站框架" at bounding box center [647, 216] width 110 height 41
click at [0, 0] on input "網站框架" at bounding box center [0, 0] width 0 height 0
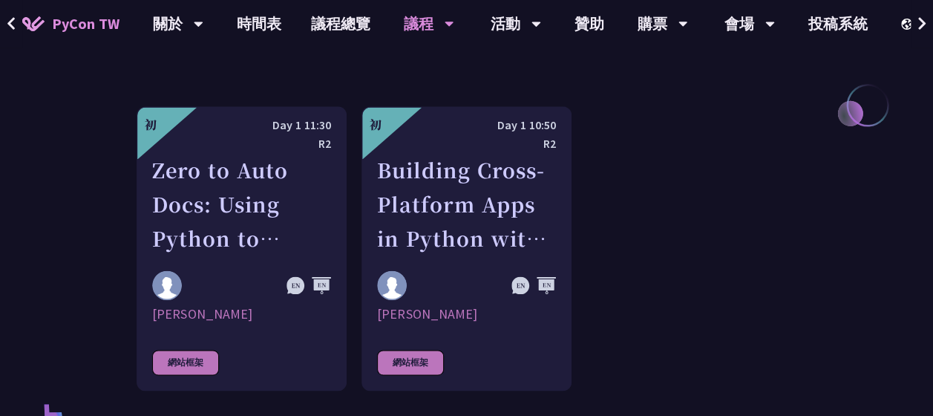
scroll to position [817, 0]
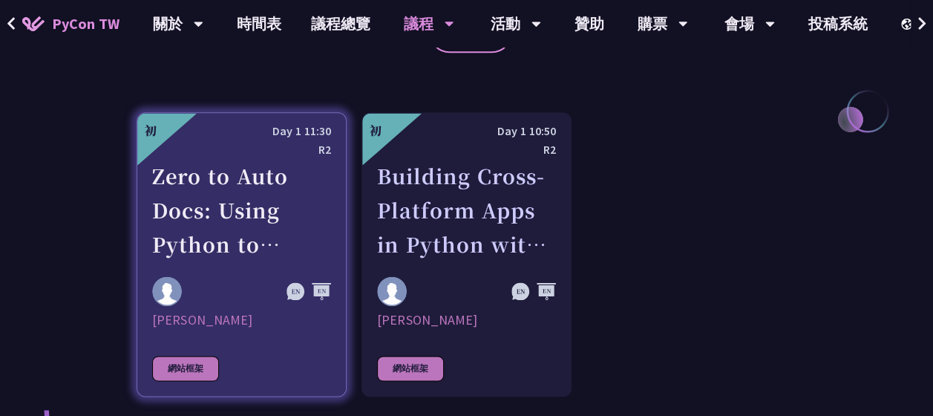
click at [254, 203] on div "Zero to Auto Docs: Using Python to Generate and Deploy Static Sites" at bounding box center [241, 210] width 179 height 102
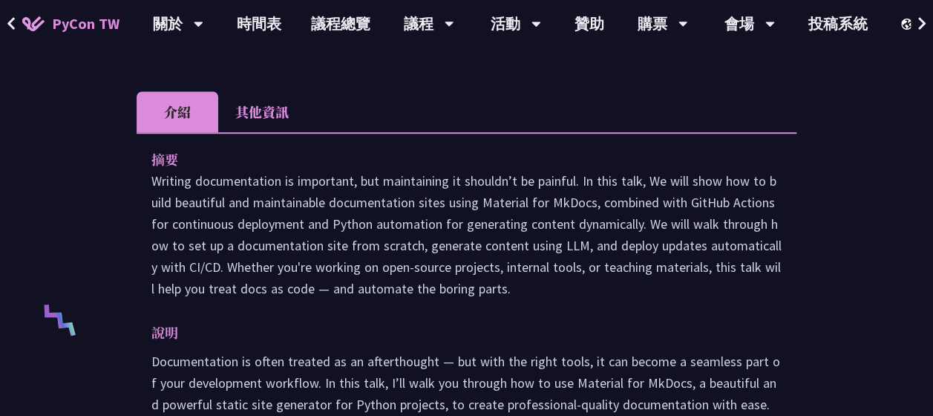
scroll to position [418, 0]
click at [254, 187] on p "Writing documentation is important, but maintaining it shouldn’t be painful. In…" at bounding box center [466, 233] width 630 height 129
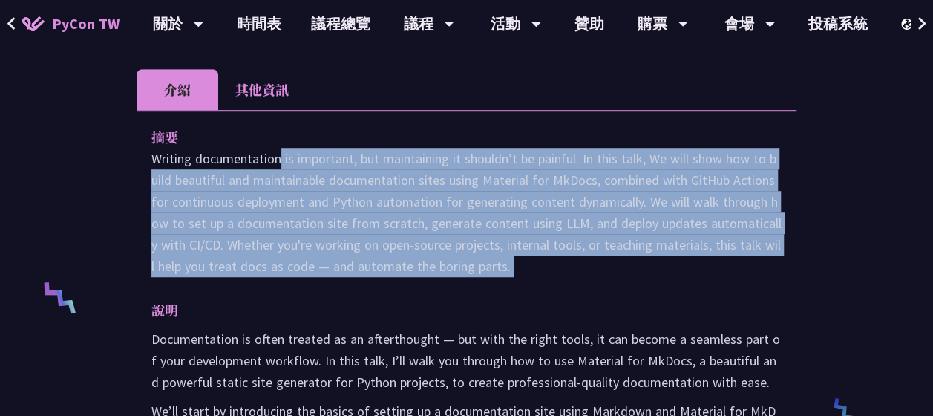
scroll to position [448, 0]
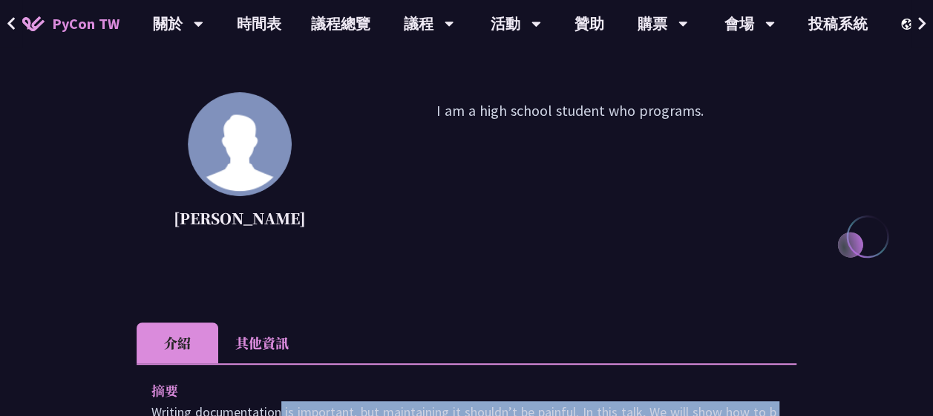
scroll to position [817, 0]
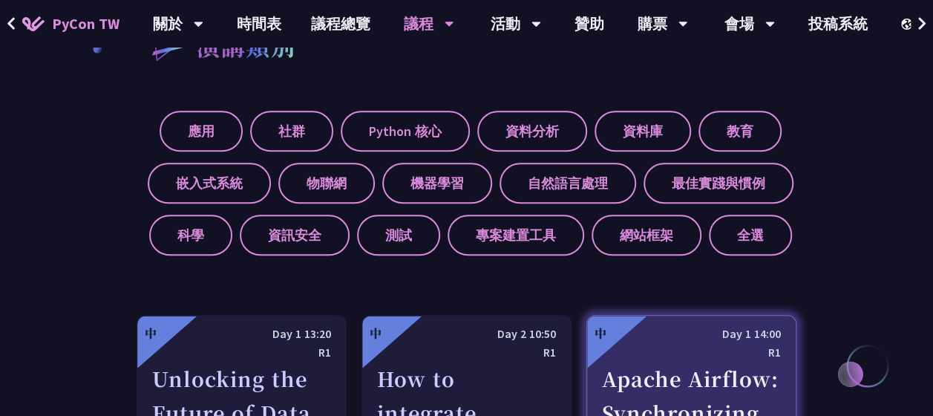
scroll to position [560, 0]
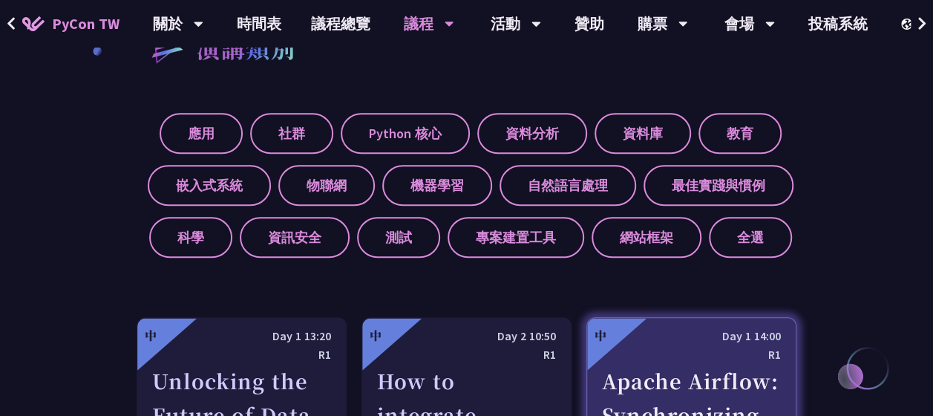
click at [684, 168] on label "最佳實踐與慣例" at bounding box center [719, 185] width 150 height 41
click at [0, 0] on input "最佳實踐與慣例" at bounding box center [0, 0] width 0 height 0
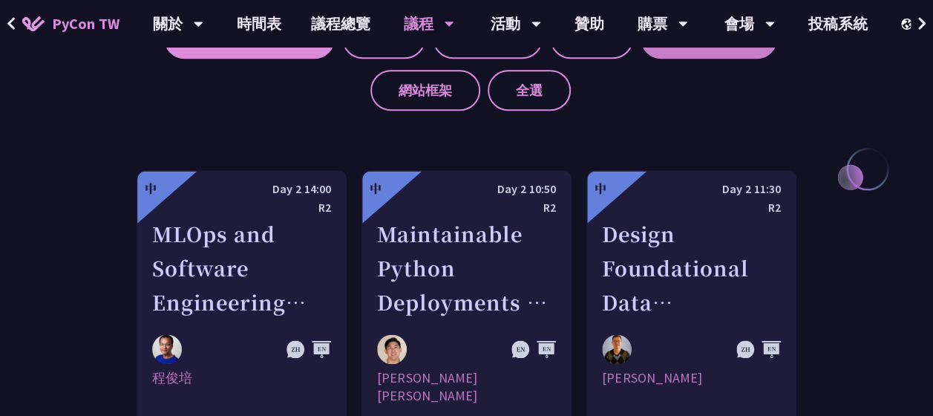
scroll to position [505, 0]
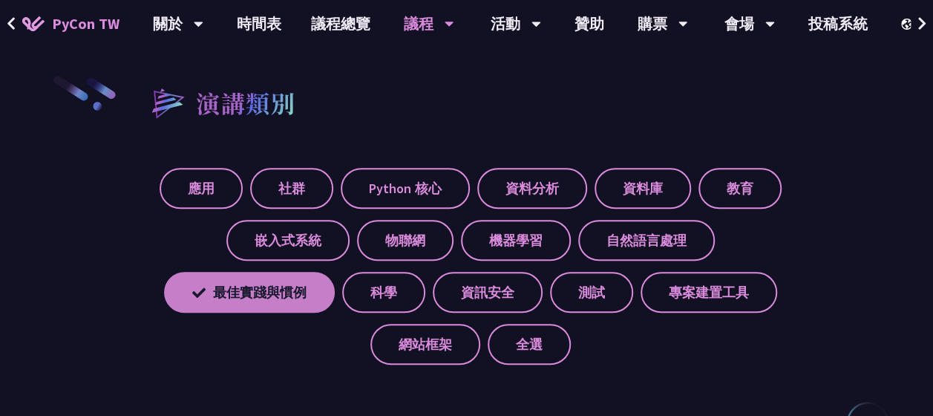
click at [300, 285] on label "最佳實踐與慣例" at bounding box center [249, 292] width 171 height 41
click at [0, 0] on input "最佳實踐與慣例" at bounding box center [0, 0] width 0 height 0
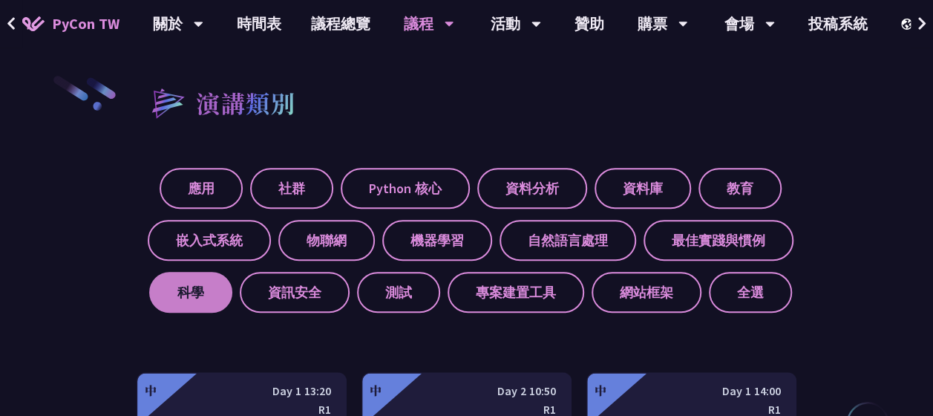
click at [219, 293] on label "科學" at bounding box center [190, 292] width 83 height 41
click at [0, 0] on input "科學" at bounding box center [0, 0] width 0 height 0
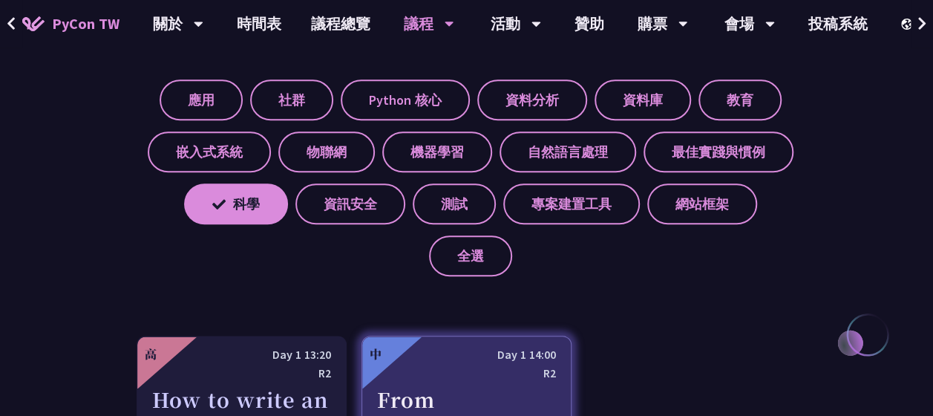
scroll to position [592, 0]
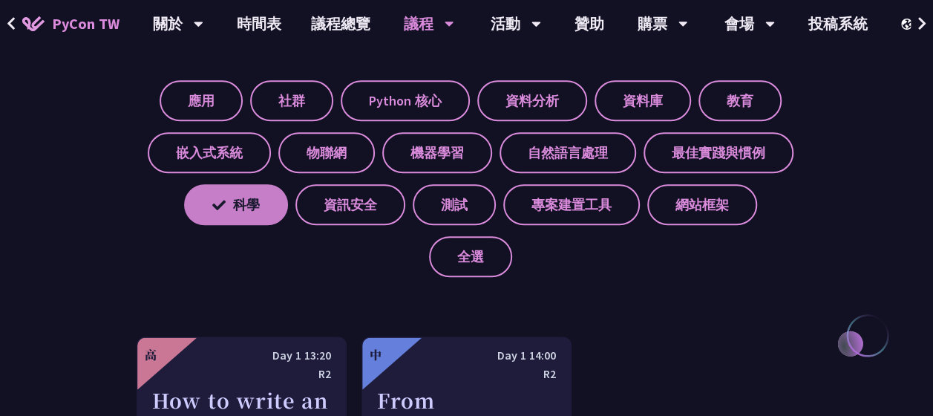
click at [242, 213] on label "科學" at bounding box center [236, 204] width 104 height 41
click at [0, 0] on input "科學" at bounding box center [0, 0] width 0 height 0
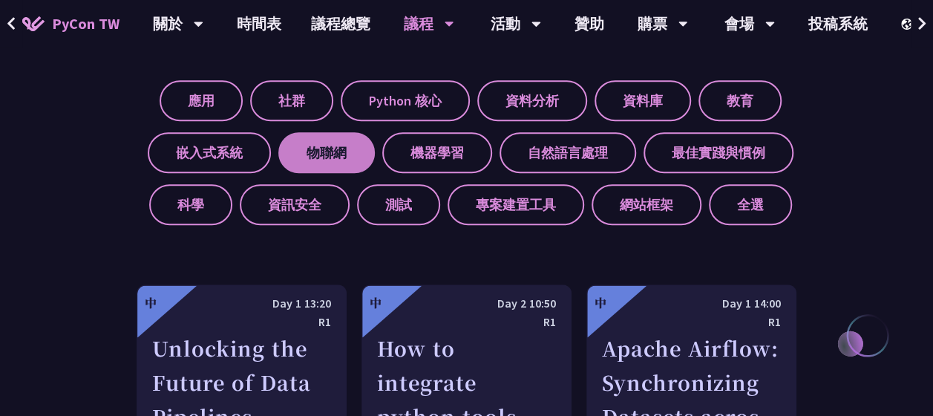
click at [319, 171] on label "物聯網" at bounding box center [326, 152] width 96 height 41
click at [0, 0] on input "物聯網" at bounding box center [0, 0] width 0 height 0
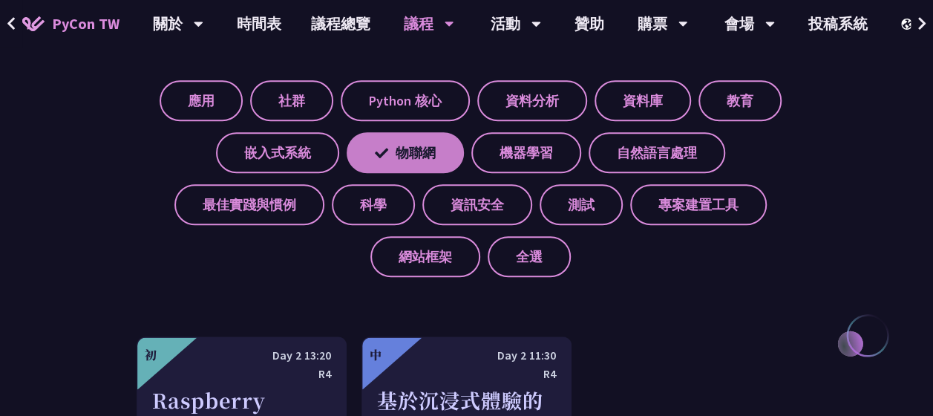
click at [416, 145] on label "物聯網" at bounding box center [405, 152] width 117 height 41
click at [0, 0] on input "物聯網" at bounding box center [0, 0] width 0 height 0
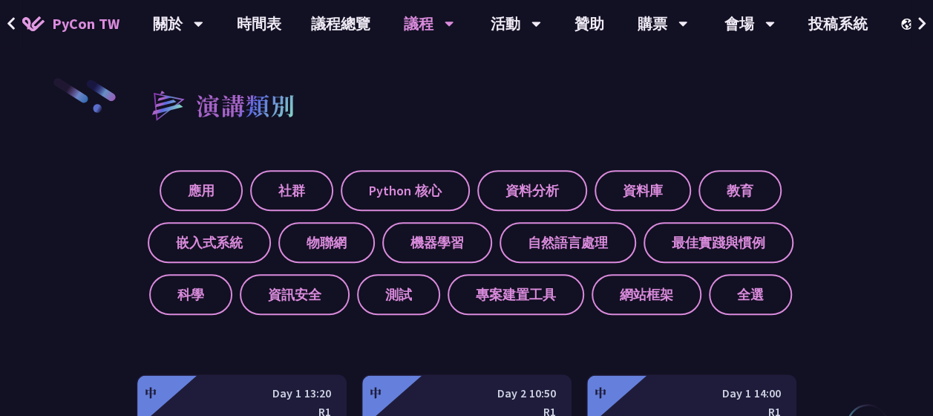
scroll to position [499, 0]
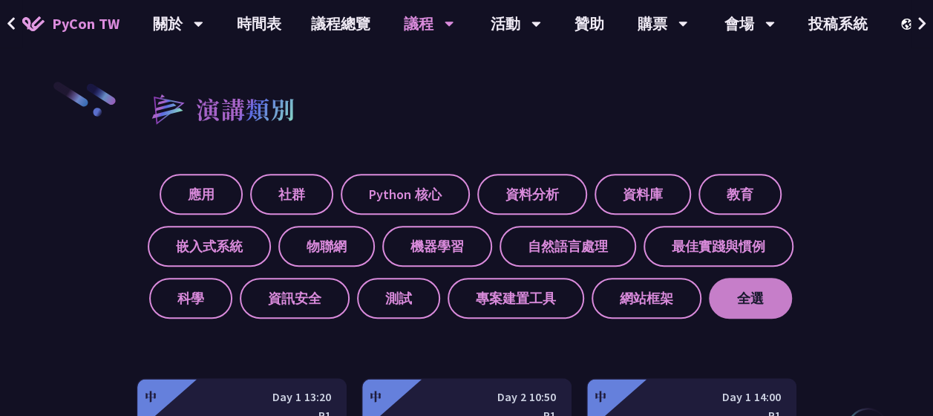
click at [781, 301] on label "全選" at bounding box center [750, 298] width 83 height 41
click at [0, 0] on input "全選" at bounding box center [0, 0] width 0 height 0
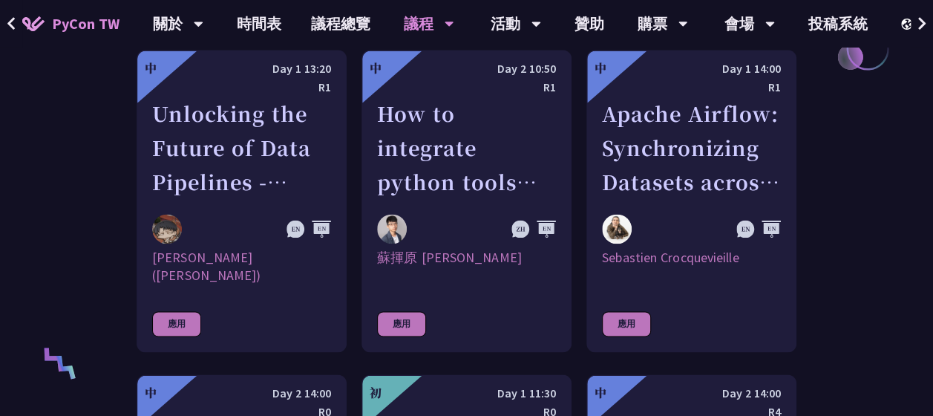
scroll to position [880, 0]
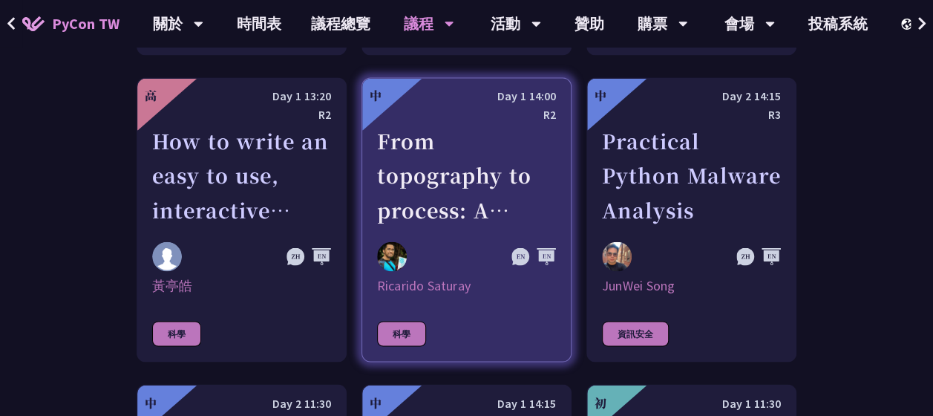
scroll to position [3956, 0]
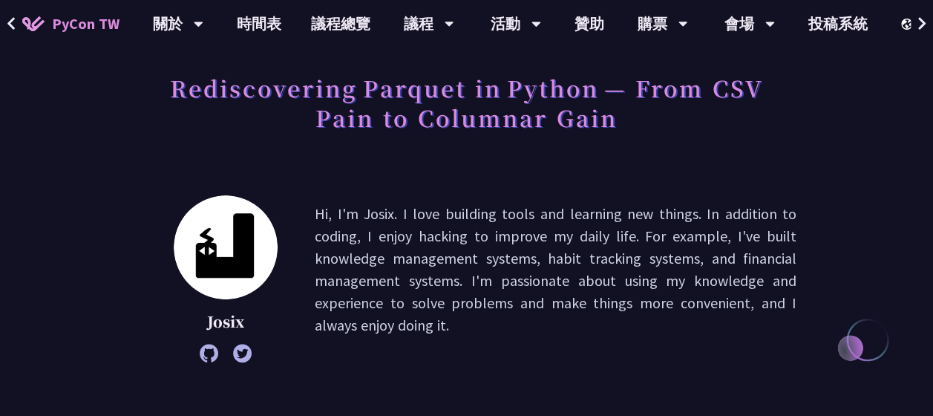
scroll to position [95, 0]
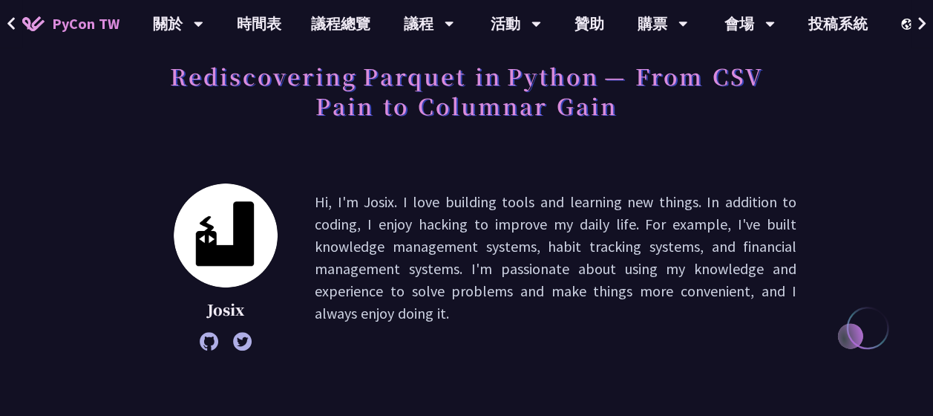
click at [617, 229] on p "Hi, I'm Josix. I love building tools and learning new things. In addition to co…" at bounding box center [556, 267] width 482 height 152
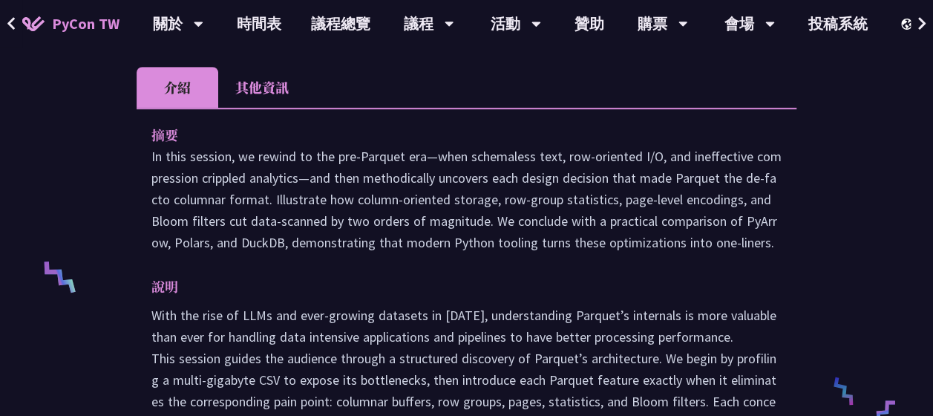
scroll to position [465, 0]
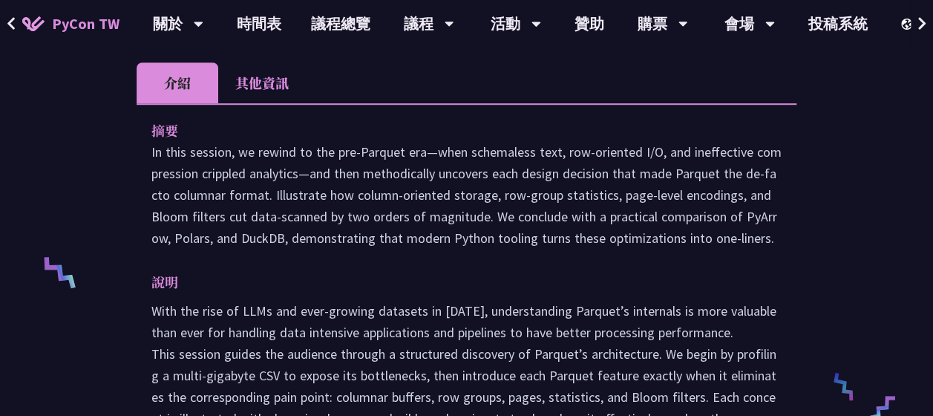
click at [359, 182] on p "In this session, we rewind to the pre‑Parquet era—when schemaless text, row‑ori…" at bounding box center [466, 195] width 630 height 108
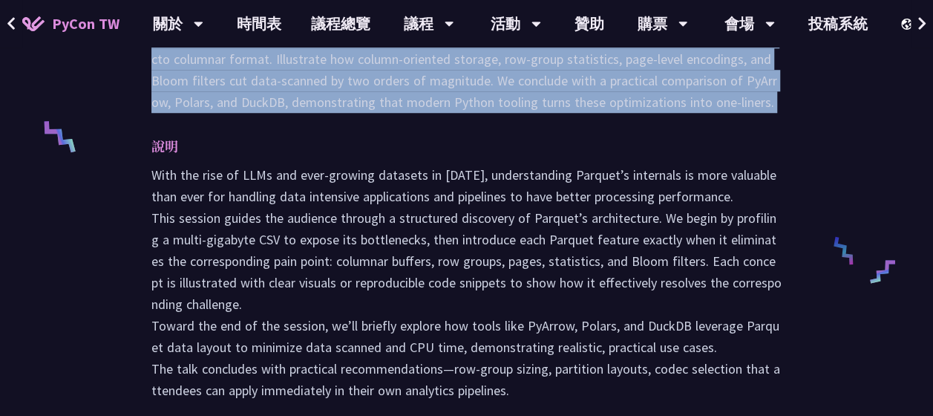
scroll to position [602, 0]
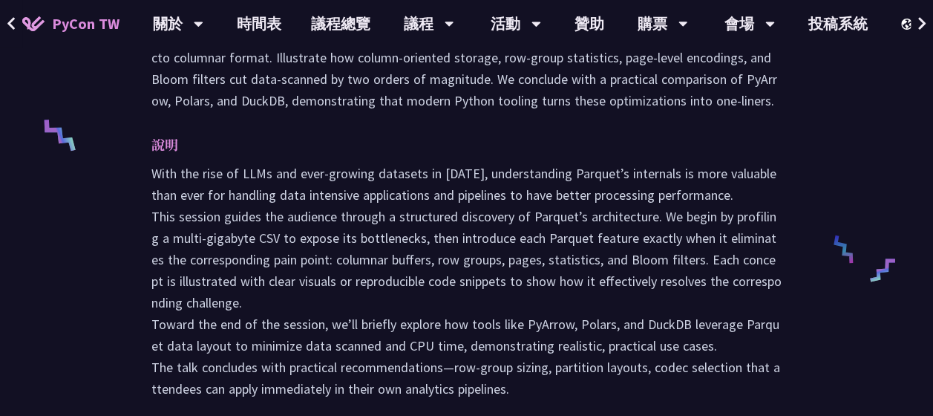
click at [270, 229] on p "With the rise of LLMs and ever-growing datasets in 2025, understanding Parquet’…" at bounding box center [466, 281] width 630 height 237
drag, startPoint x: 270, startPoint y: 229, endPoint x: 227, endPoint y: 166, distance: 76.4
click at [227, 166] on p "With the rise of LLMs and ever-growing datasets in 2025, understanding Parquet’…" at bounding box center [466, 281] width 630 height 237
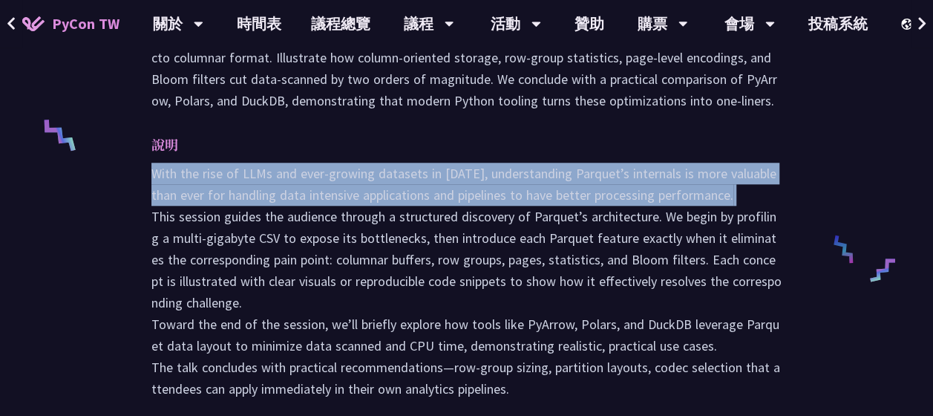
scroll to position [663, 0]
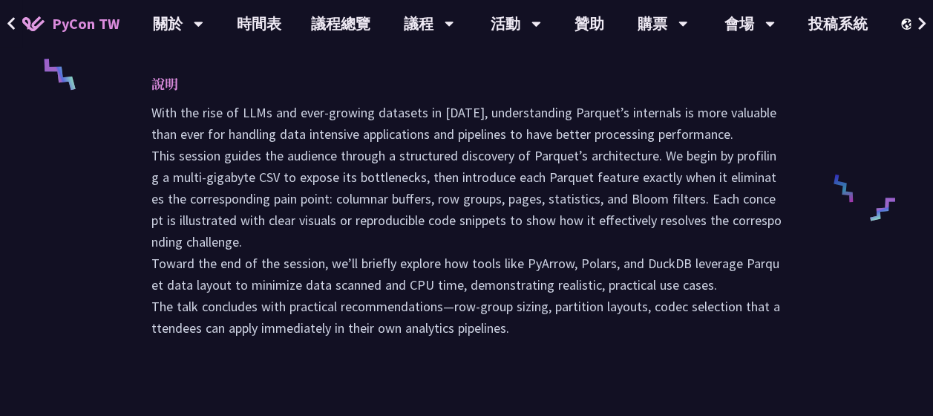
click at [276, 282] on p "With the rise of LLMs and ever-growing datasets in 2025, understanding Parquet’…" at bounding box center [466, 220] width 630 height 237
drag, startPoint x: 276, startPoint y: 282, endPoint x: 272, endPoint y: 315, distance: 32.9
click at [272, 315] on p "With the rise of LLMs and ever-growing datasets in 2025, understanding Parquet’…" at bounding box center [466, 220] width 630 height 237
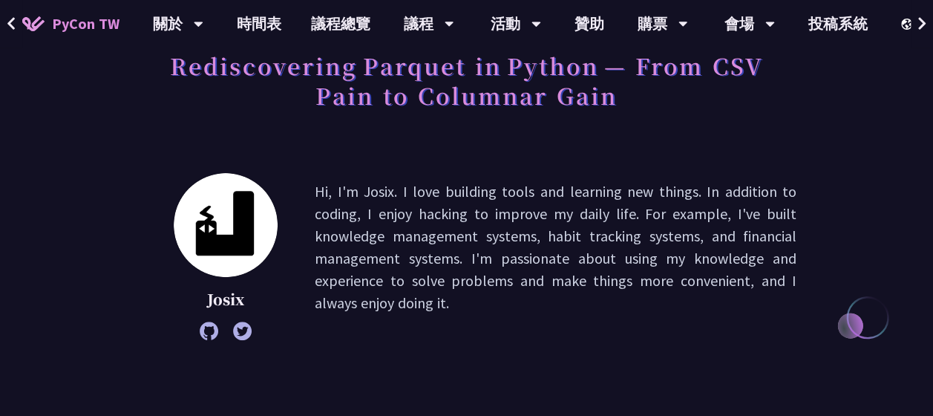
scroll to position [0, 0]
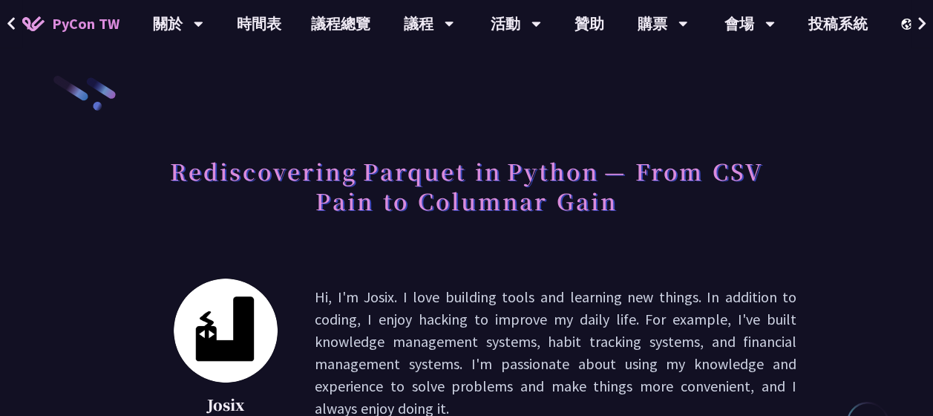
click at [254, 161] on h1 "Rediscovering Parquet in Python — From CSV Pain to Columnar Gain" at bounding box center [467, 185] width 660 height 74
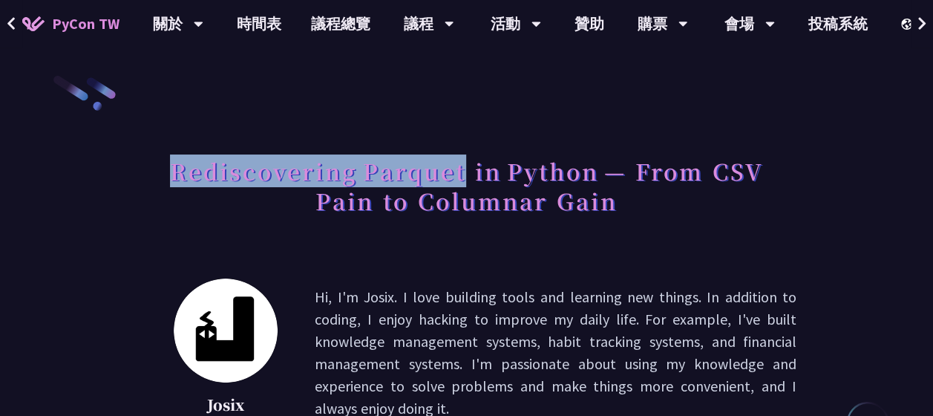
click at [254, 161] on h1 "Rediscovering Parquet in Python — From CSV Pain to Columnar Gain" at bounding box center [467, 185] width 660 height 74
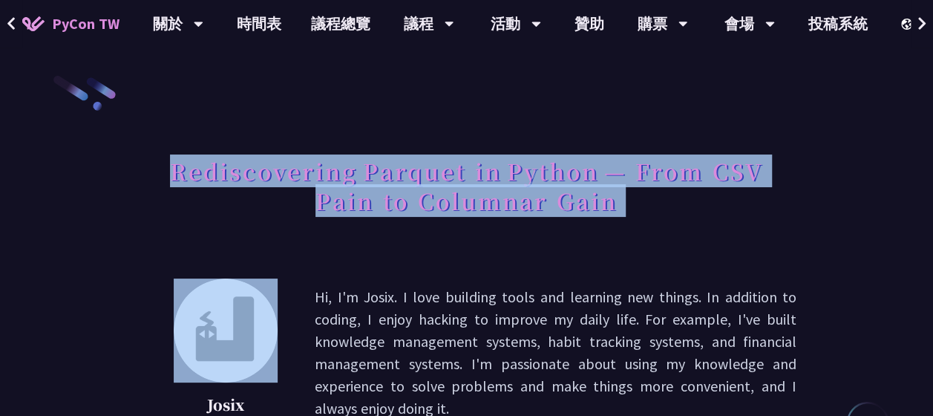
copy div "Rediscovering Parquet in Python — From CSV Pain to Columnar Gain"
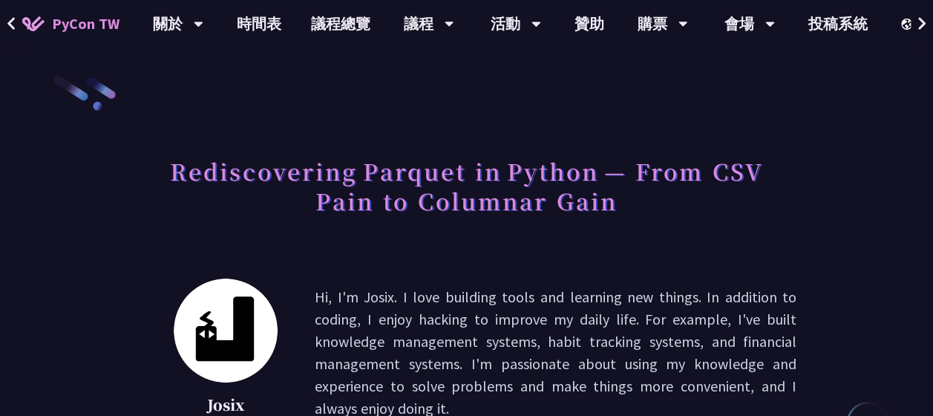
click at [558, 304] on p "Hi, I'm Josix. I love building tools and learning new things. In addition to co…" at bounding box center [556, 362] width 482 height 152
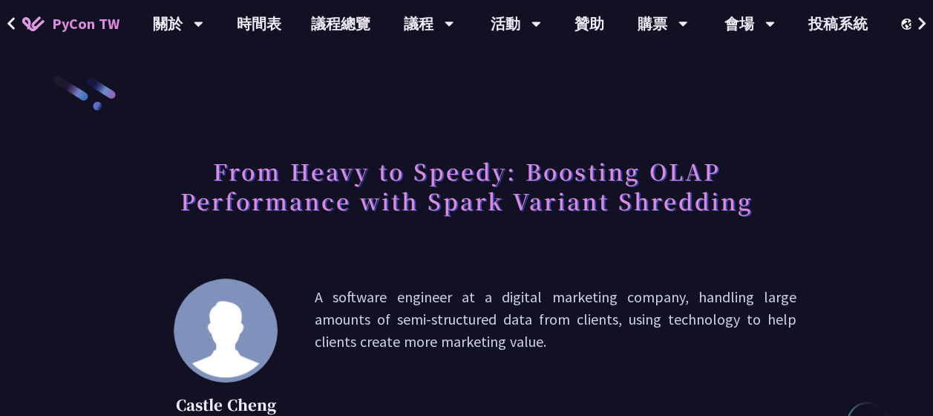
click at [472, 180] on h1 "From Heavy to Speedy: Boosting OLAP Performance with Spark Variant Shredding" at bounding box center [467, 185] width 660 height 74
click at [464, 312] on p "A software engineer at a digital marketing company, handling large amounts of s…" at bounding box center [556, 362] width 482 height 152
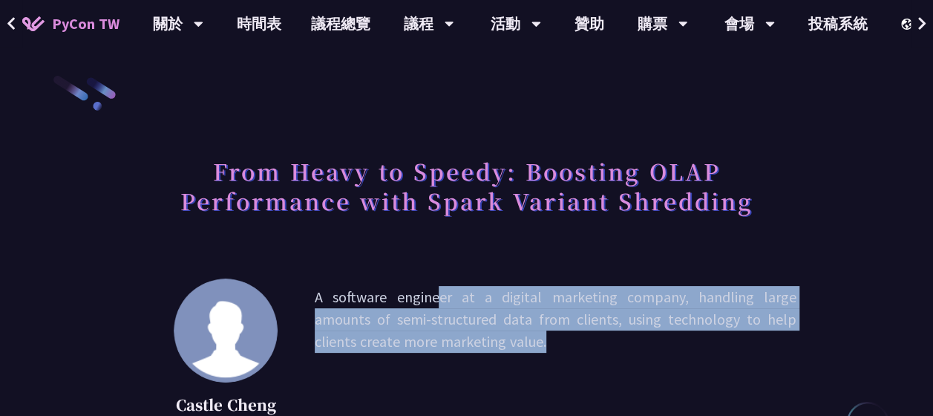
click at [464, 312] on p "A software engineer at a digital marketing company, handling large amounts of s…" at bounding box center [556, 362] width 482 height 152
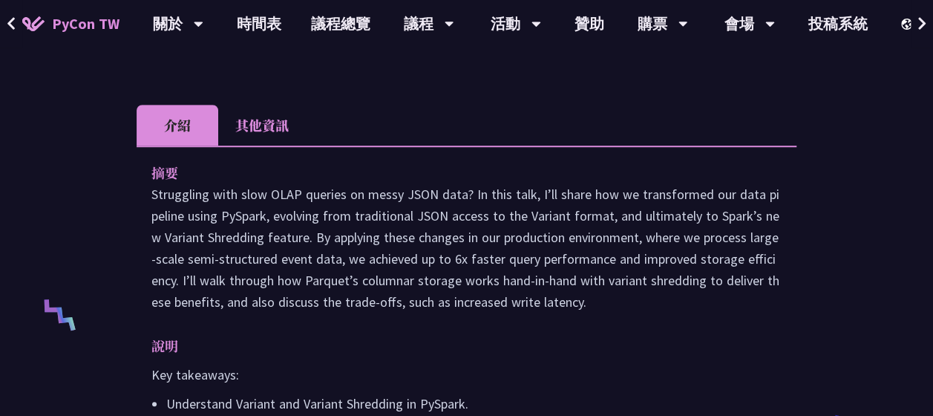
scroll to position [427, 0]
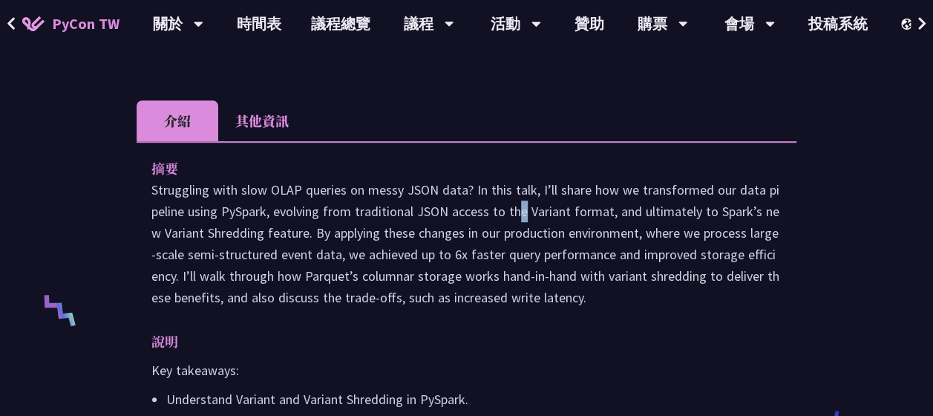
drag, startPoint x: 464, startPoint y: 312, endPoint x: 395, endPoint y: 209, distance: 123.5
click at [395, 209] on p "Struggling with slow OLAP queries on messy JSON data? In this talk, I’ll share …" at bounding box center [466, 243] width 630 height 129
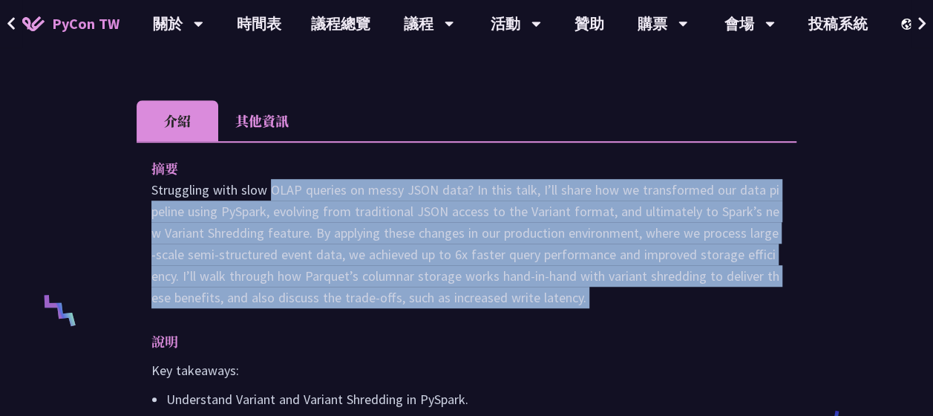
click at [395, 209] on p "Struggling with slow OLAP queries on messy JSON data? In this talk, I’ll share …" at bounding box center [466, 243] width 630 height 129
click at [641, 294] on p "Struggling with slow OLAP queries on messy JSON data? In this talk, I’ll share …" at bounding box center [466, 243] width 630 height 129
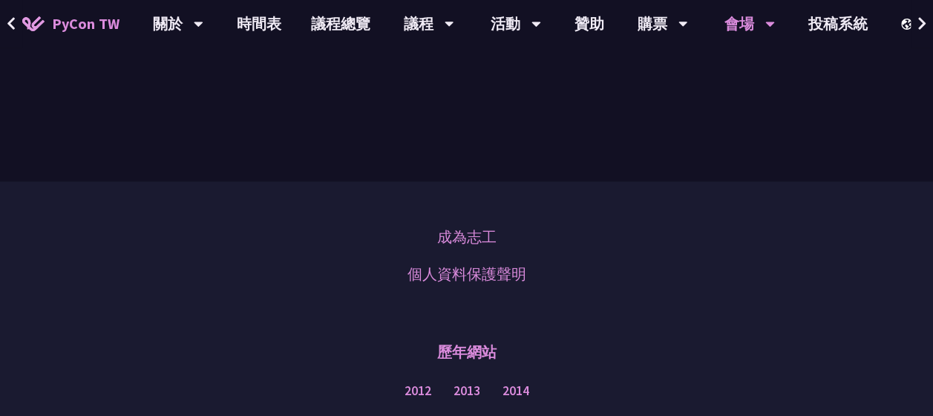
scroll to position [992, 0]
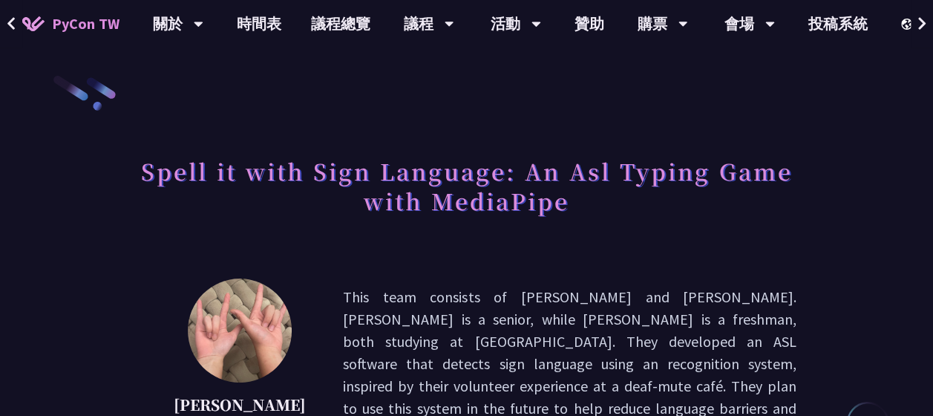
click at [479, 174] on h1 "Spell it with Sign Language: An Asl Typing Game with MediaPipe" at bounding box center [467, 185] width 660 height 74
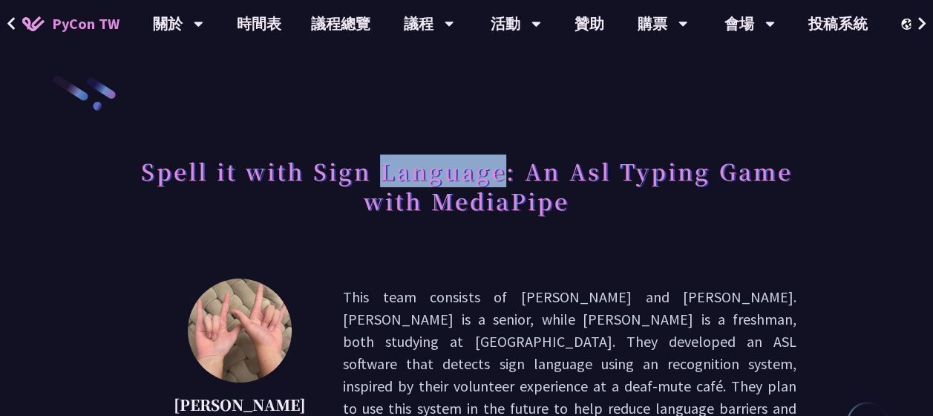
click at [479, 174] on h1 "Spell it with Sign Language: An Asl Typing Game with MediaPipe" at bounding box center [467, 185] width 660 height 74
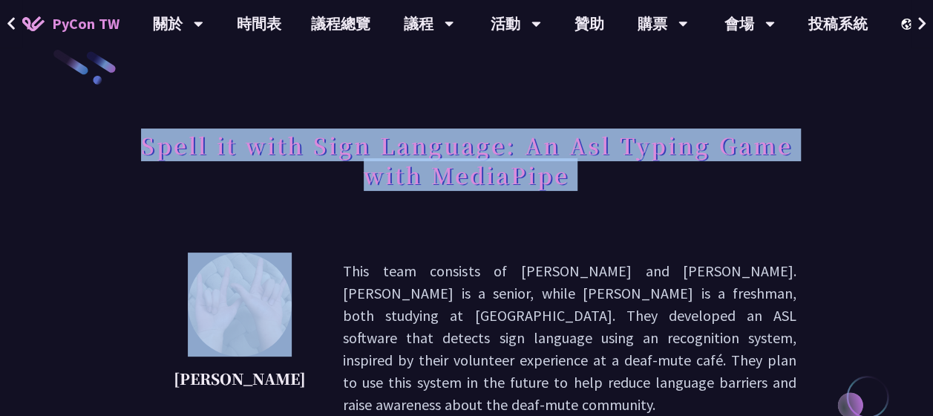
scroll to position [27, 0]
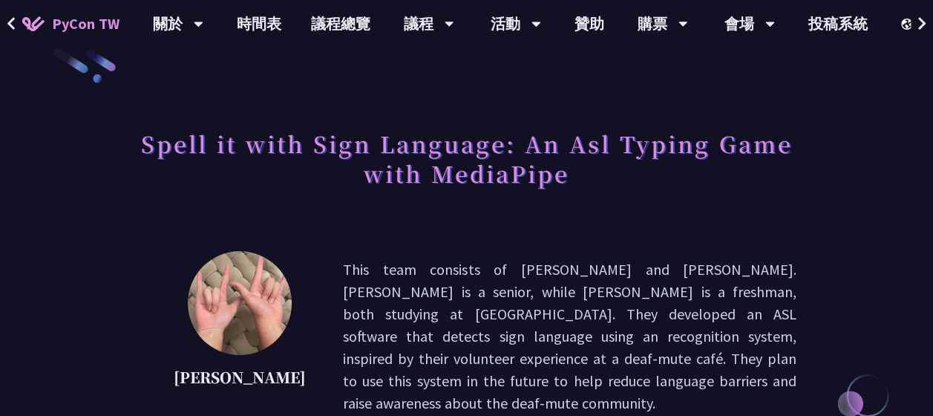
drag, startPoint x: 479, startPoint y: 174, endPoint x: 526, endPoint y: 274, distance: 110.9
click at [526, 274] on p "This team consists of Megan Chang and Ethan Chang. Megan is a senior, while Eth…" at bounding box center [570, 336] width 454 height 156
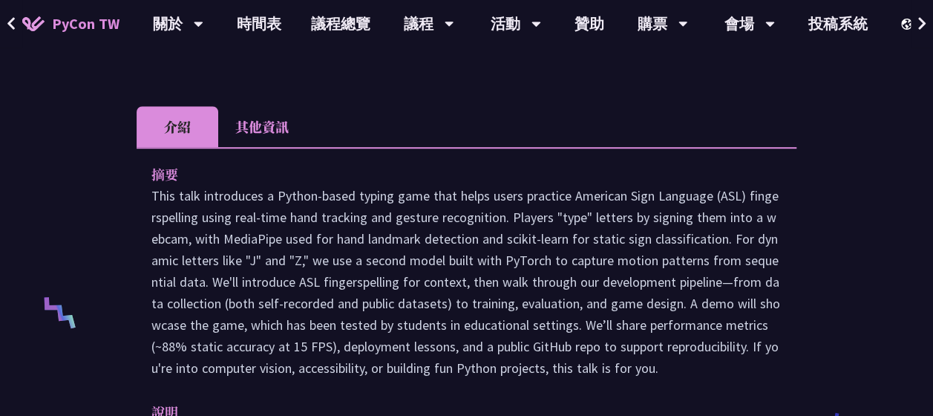
scroll to position [425, 0]
click at [561, 197] on p "This talk introduces a Python-based typing game that helps users practice Ameri…" at bounding box center [466, 281] width 630 height 194
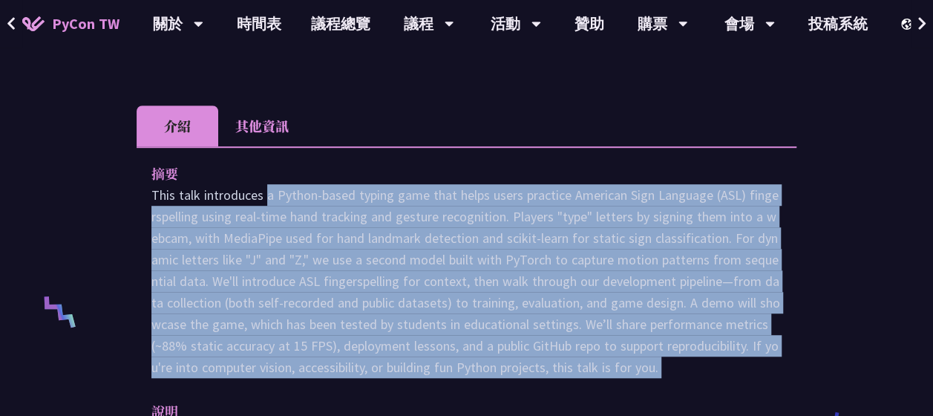
scroll to position [120, 0]
click at [699, 333] on p "This talk introduces a Python-based typing game that helps users practice Ameri…" at bounding box center [466, 281] width 630 height 194
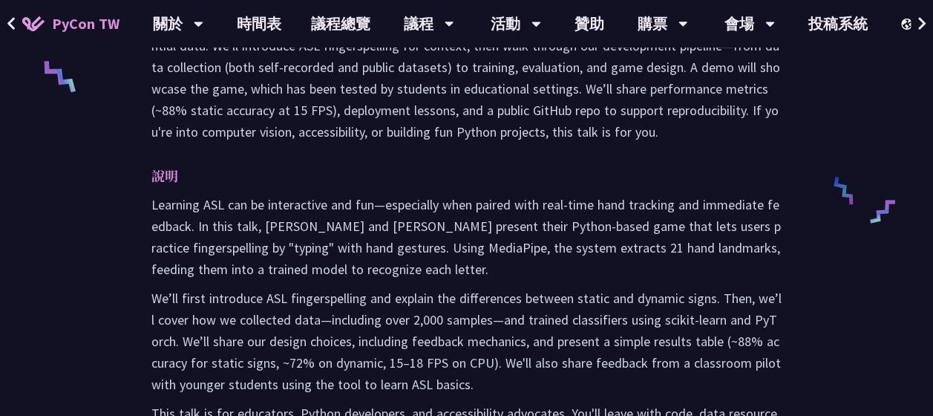
scroll to position [660, 0]
click at [506, 194] on p "Learning ASL can be interactive and fun—especially when paired with real-time h…" at bounding box center [466, 237] width 630 height 86
drag, startPoint x: 506, startPoint y: 181, endPoint x: 608, endPoint y: 277, distance: 140.2
click at [608, 288] on p "We’ll first introduce ASL fingerspelling and explain the differences between st…" at bounding box center [466, 342] width 630 height 108
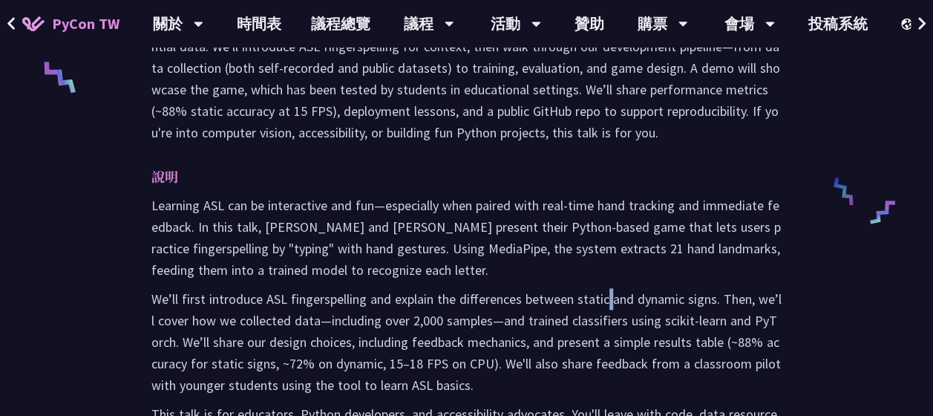
click at [608, 288] on p "We’ll first introduce ASL fingerspelling and explain the differences between st…" at bounding box center [466, 342] width 630 height 108
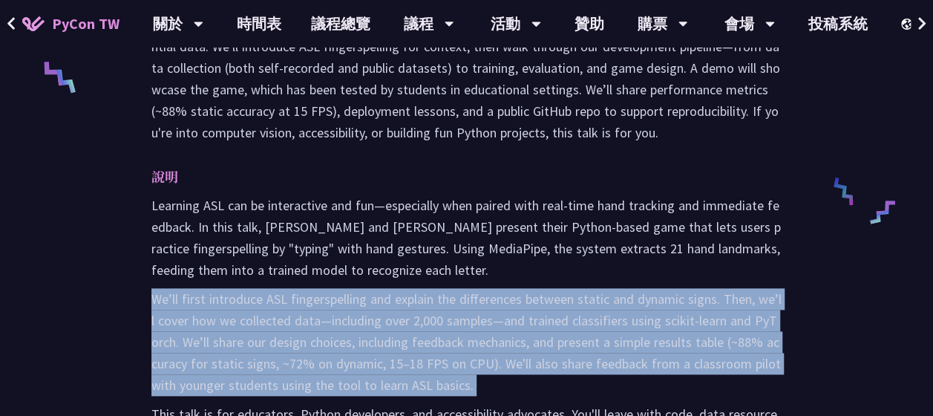
click at [608, 288] on p "We’ll first introduce ASL fingerspelling and explain the differences between st…" at bounding box center [466, 342] width 630 height 108
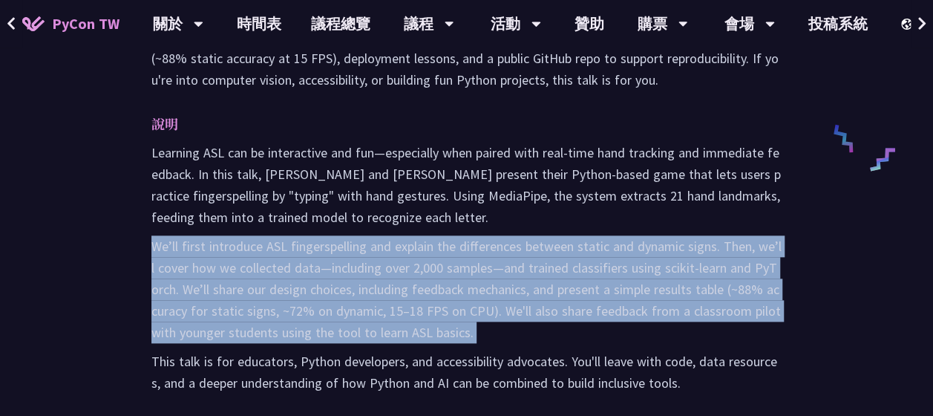
scroll to position [720, 0]
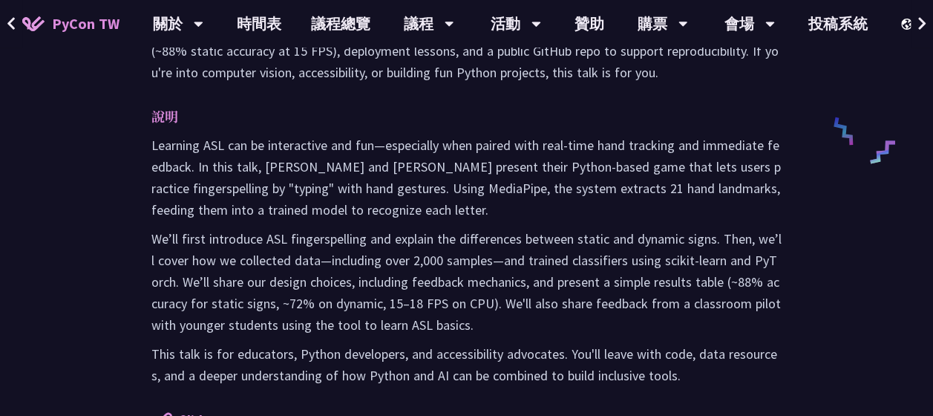
click at [642, 343] on p "This talk is for educators, Python developers, and accessibility advocates. You…" at bounding box center [466, 364] width 630 height 43
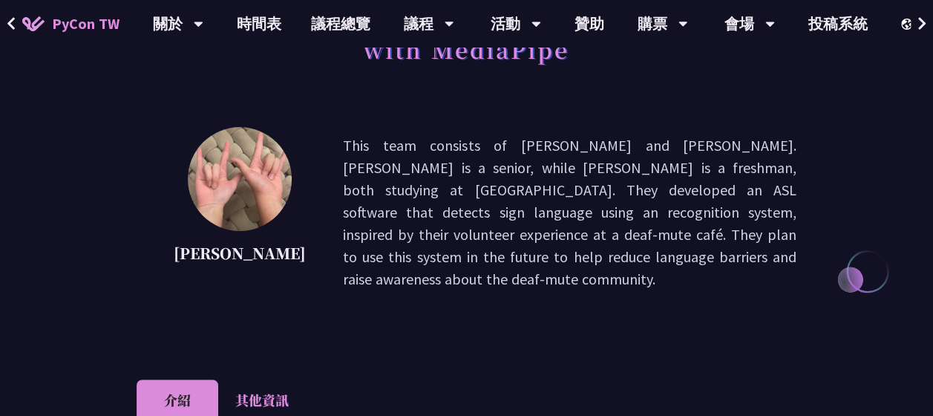
scroll to position [148, 0]
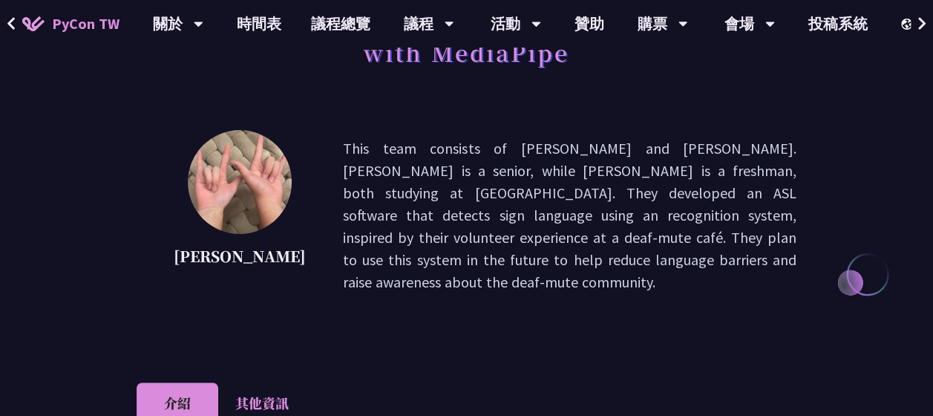
drag, startPoint x: 642, startPoint y: 333, endPoint x: 526, endPoint y: 157, distance: 210.0
click at [526, 157] on p "This team consists of Megan Chang and Ethan Chang. Megan is a senior, while Eth…" at bounding box center [570, 215] width 454 height 156
click at [294, 382] on li "其他資訊" at bounding box center [262, 402] width 88 height 41
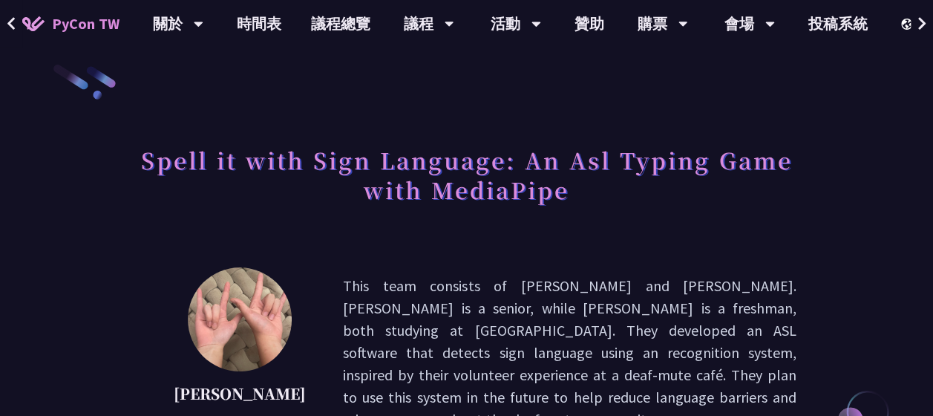
scroll to position [0, 0]
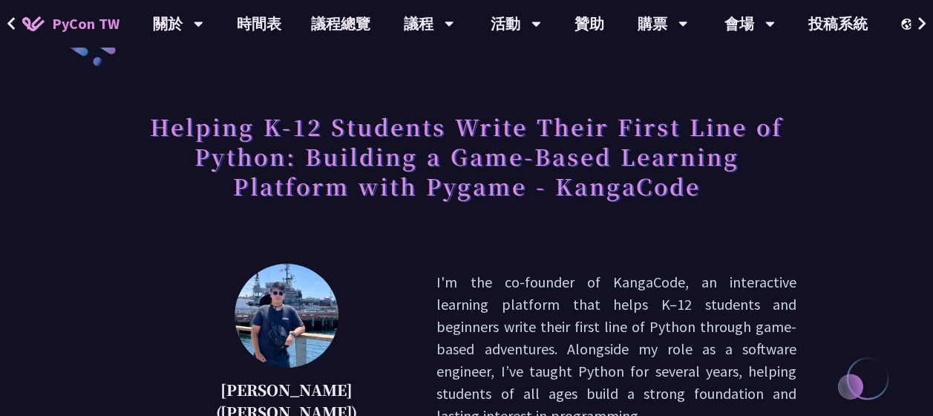
scroll to position [45, 0]
click at [595, 154] on h1 "Helping K-12 Students Write Their First Line of Python: Building a Game-Based L…" at bounding box center [467, 155] width 660 height 104
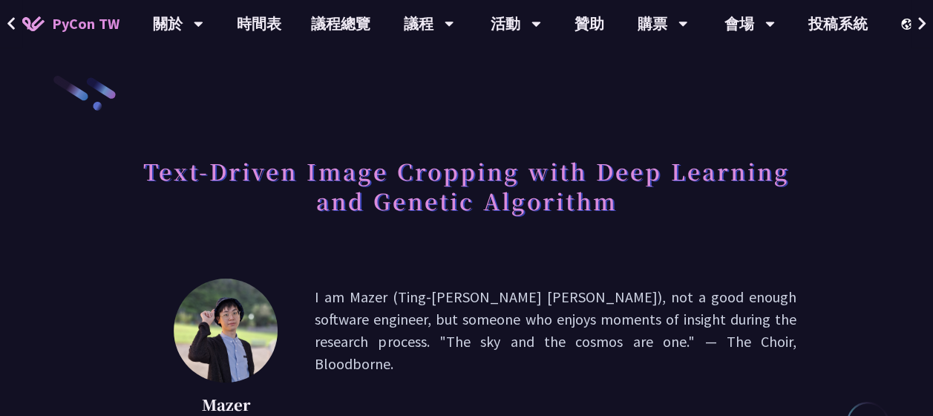
click at [561, 192] on h1 "Text-Driven Image Cropping with Deep Learning and Genetic Algorithm" at bounding box center [467, 185] width 660 height 74
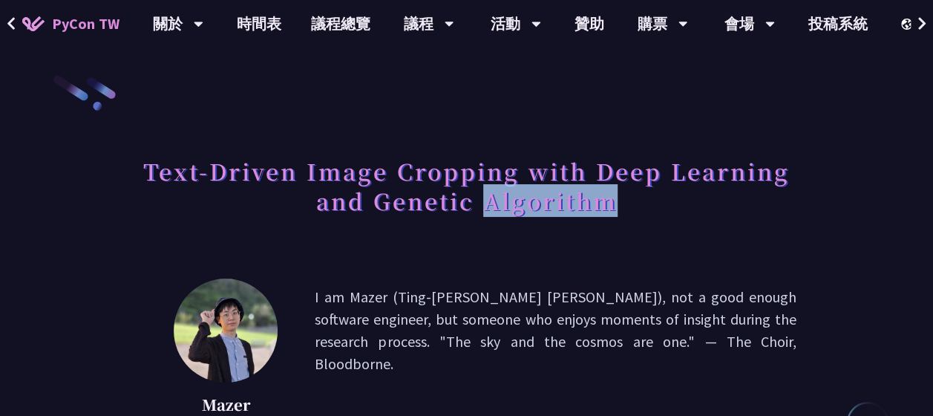
click at [561, 192] on h1 "Text-Driven Image Cropping with Deep Learning and Genetic Algorithm" at bounding box center [467, 185] width 660 height 74
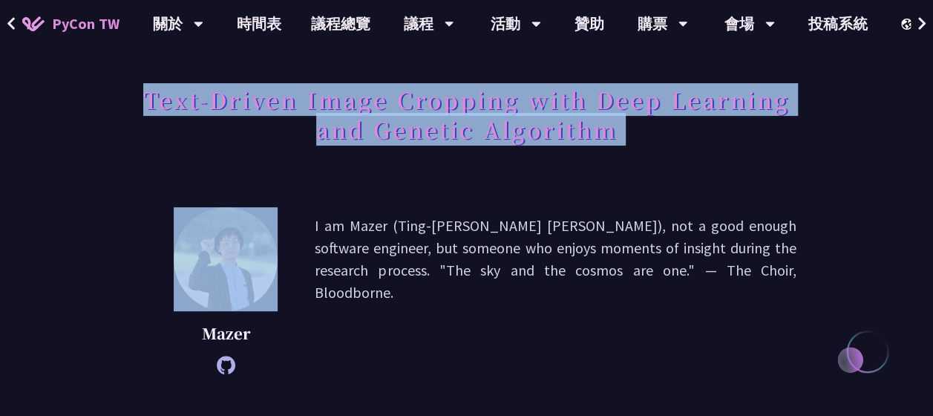
scroll to position [72, 0]
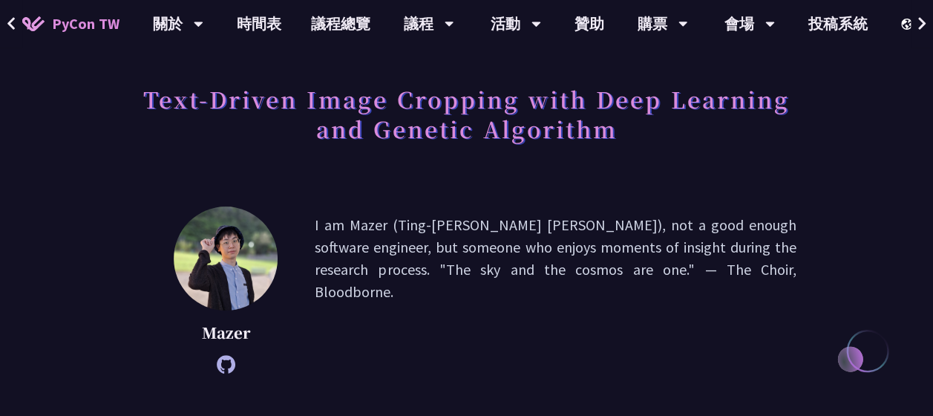
drag, startPoint x: 561, startPoint y: 192, endPoint x: 581, endPoint y: 270, distance: 81.2
click at [581, 270] on p "I am Mazer (Ting-[PERSON_NAME] [PERSON_NAME]), not a good enough software engin…" at bounding box center [556, 290] width 482 height 152
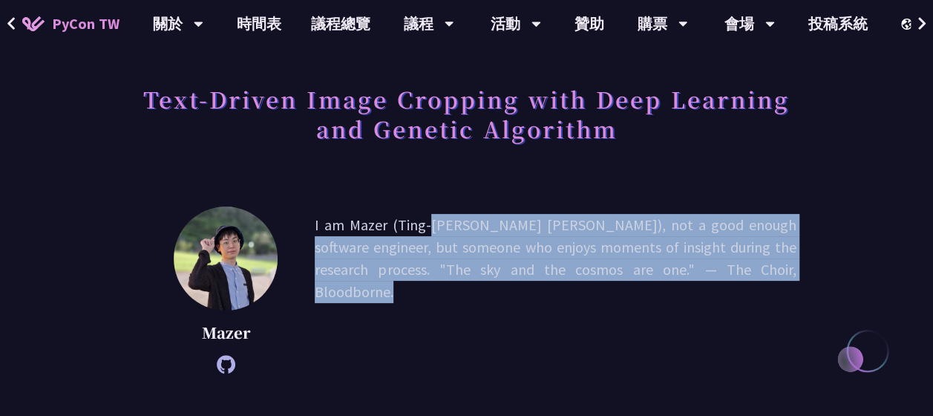
click at [581, 270] on p "I am Mazer (Ting-[PERSON_NAME] [PERSON_NAME]), not a good enough software engin…" at bounding box center [556, 290] width 482 height 152
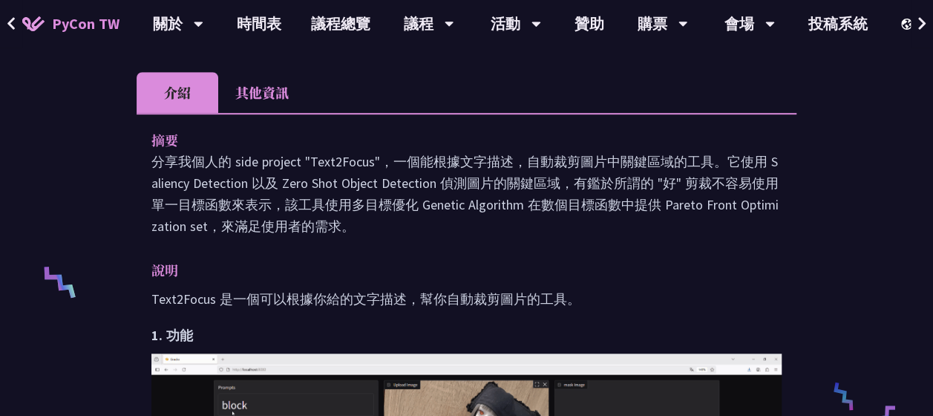
scroll to position [471, 0]
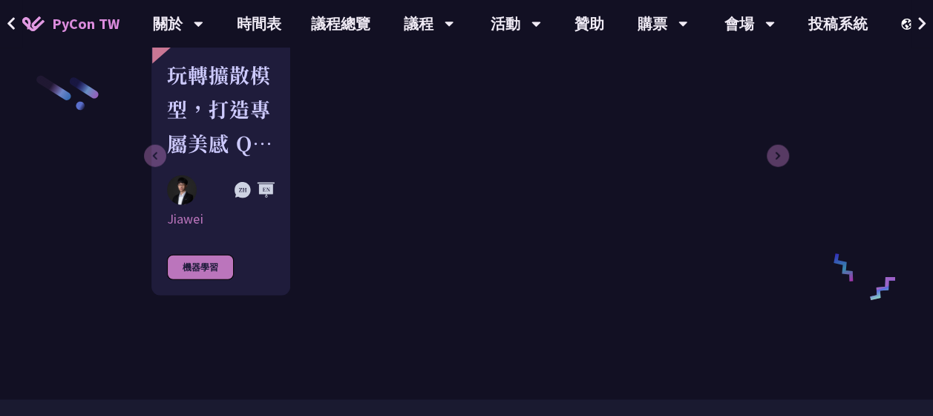
scroll to position [1923, 0]
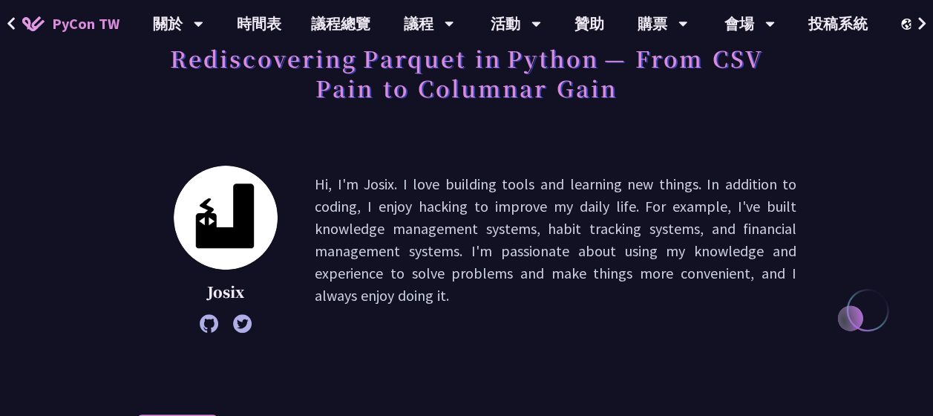
scroll to position [114, 0]
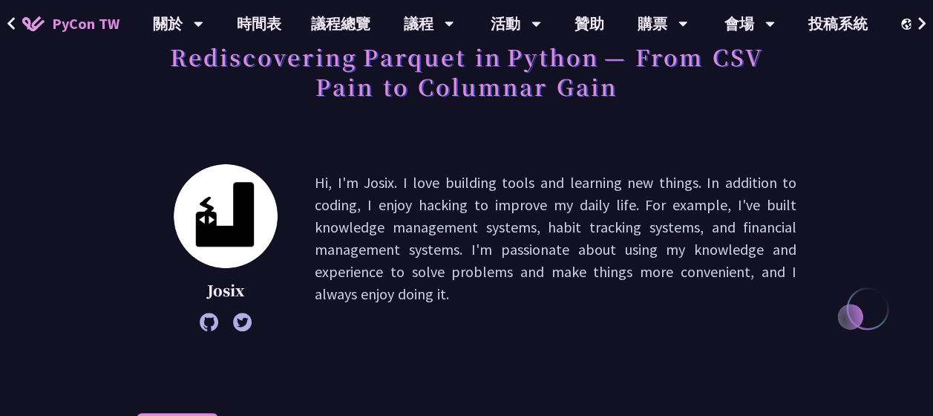
click at [550, 214] on p "Hi, I'm Josix. I love building tools and learning new things. In addition to co…" at bounding box center [556, 247] width 482 height 152
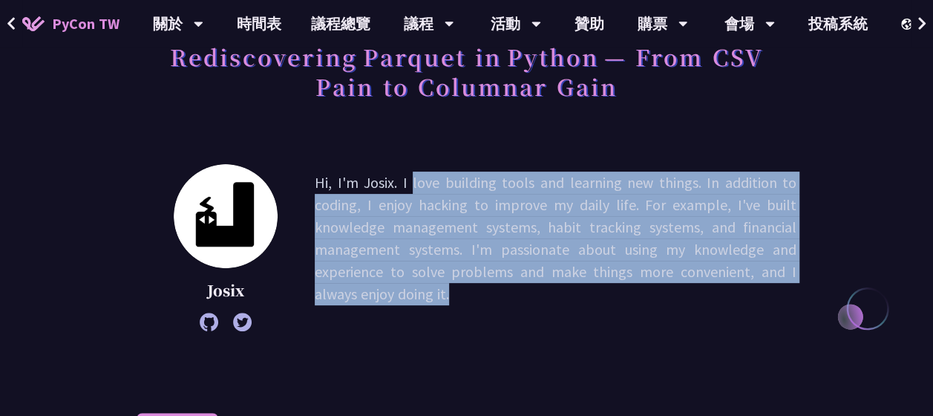
click at [550, 214] on p "Hi, I'm Josix. I love building tools and learning new things. In addition to co…" at bounding box center [556, 247] width 482 height 152
drag, startPoint x: 550, startPoint y: 214, endPoint x: 480, endPoint y: 151, distance: 94.1
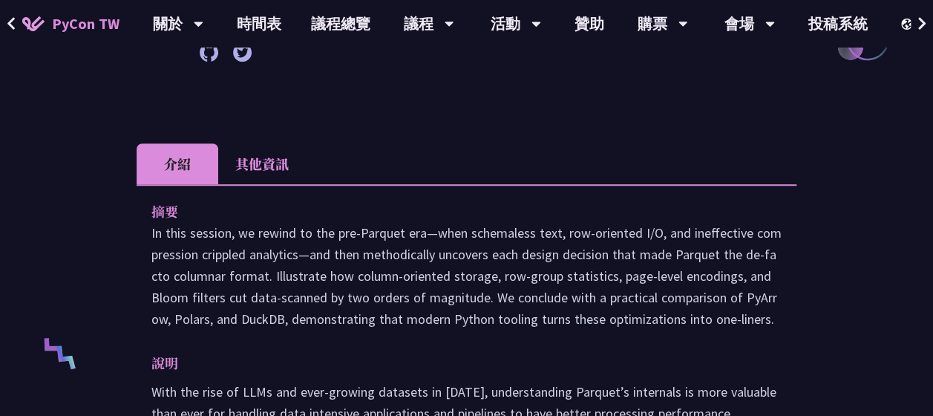
scroll to position [394, 0]
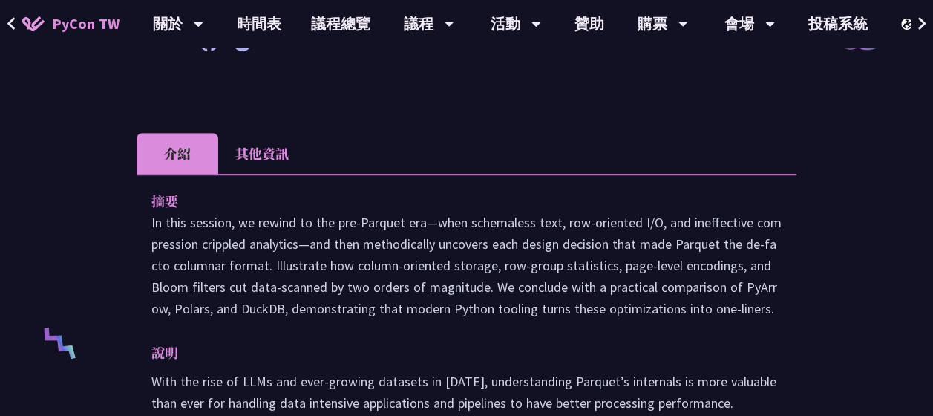
drag, startPoint x: 457, startPoint y: 380, endPoint x: 398, endPoint y: 309, distance: 92.8
click at [398, 309] on p "In this session, we rewind to the pre‑Parquet era—when schemaless text, row‑ori…" at bounding box center [466, 266] width 630 height 108
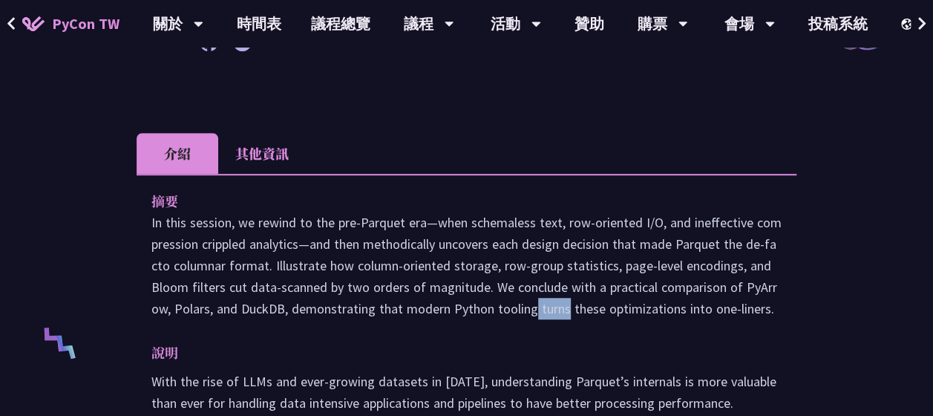
click at [398, 309] on p "In this session, we rewind to the pre‑Parquet era—when schemaless text, row‑ori…" at bounding box center [466, 266] width 630 height 108
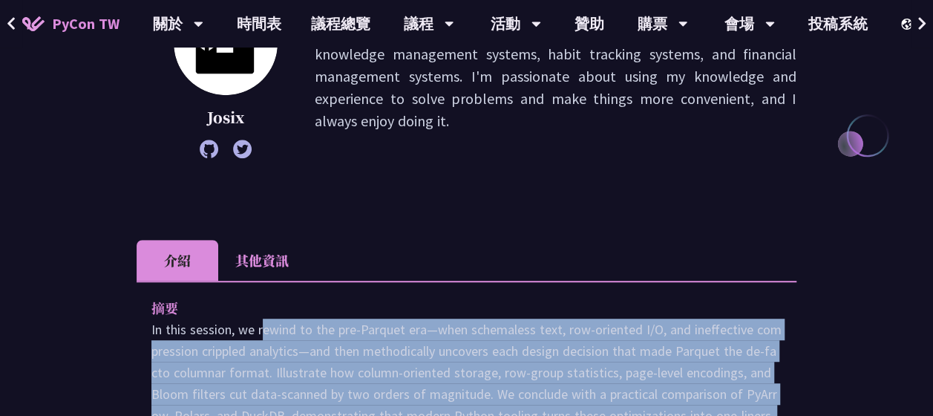
scroll to position [0, 0]
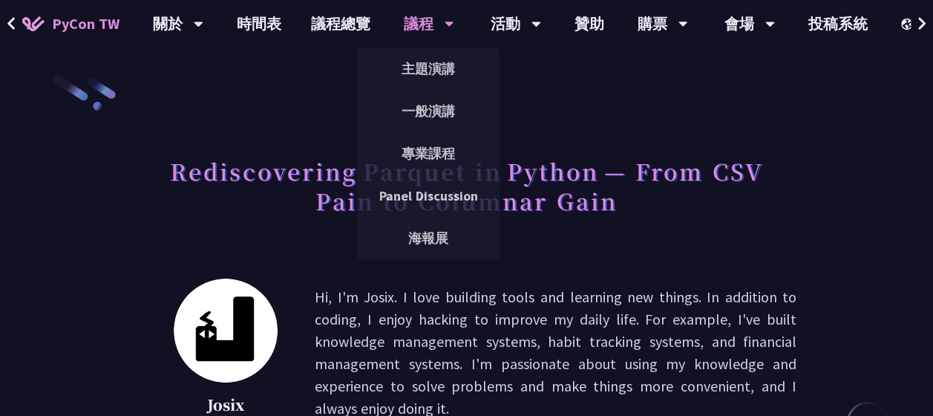
click at [203, 30] on div "議程" at bounding box center [178, 24] width 50 height 48
click at [441, 152] on link "專業課程" at bounding box center [428, 153] width 143 height 35
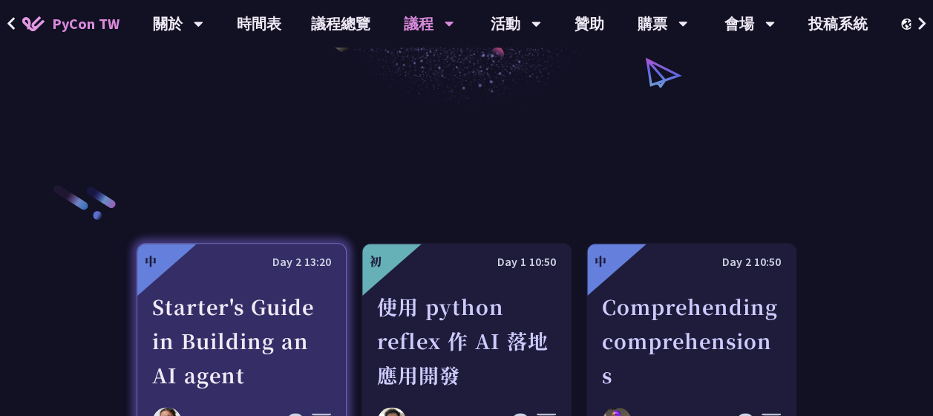
scroll to position [397, 0]
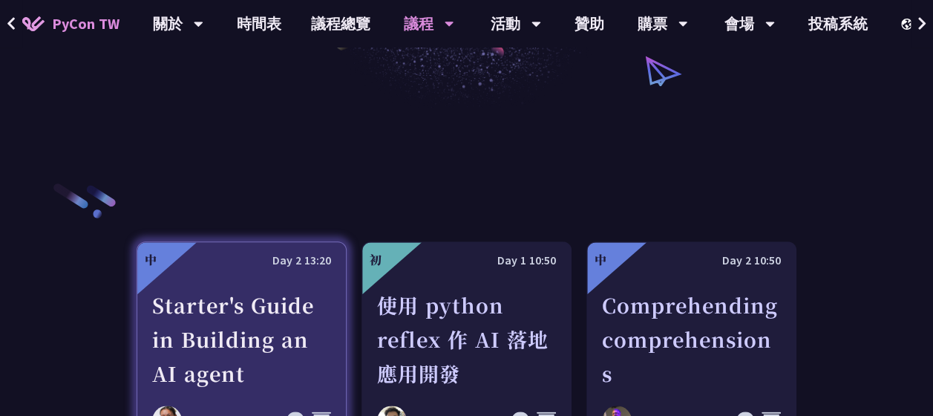
click at [278, 316] on div "Starter's Guide in Building an AI agent" at bounding box center [241, 339] width 179 height 102
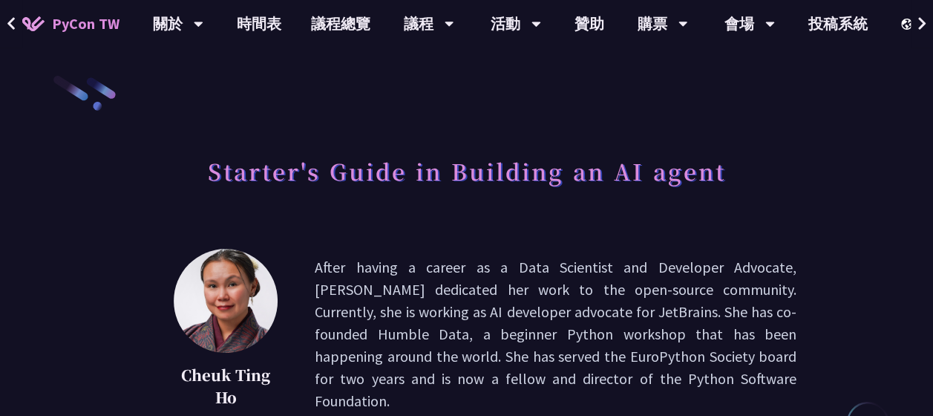
click at [456, 178] on h1 "Starter's Guide in Building an AI agent" at bounding box center [467, 170] width 518 height 45
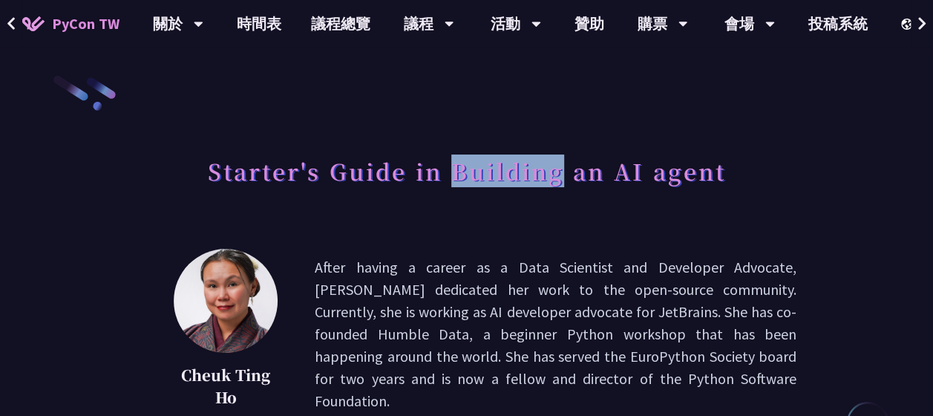
click at [456, 178] on h1 "Starter's Guide in Building an AI agent" at bounding box center [467, 170] width 518 height 45
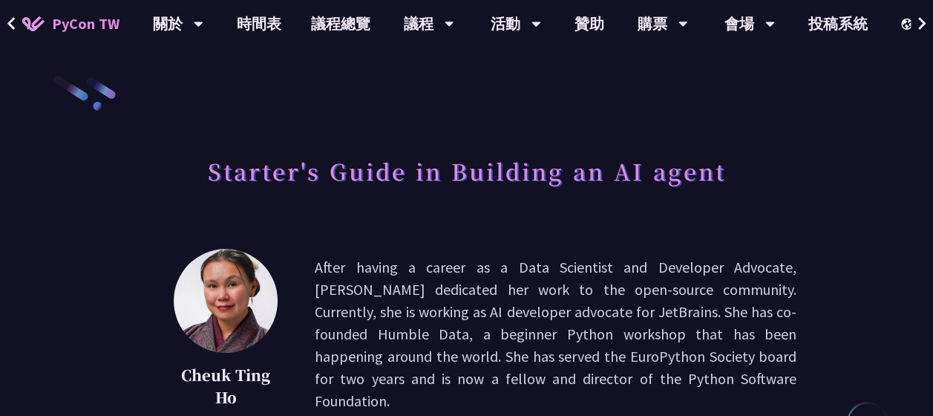
drag, startPoint x: 456, startPoint y: 178, endPoint x: 506, endPoint y: 291, distance: 123.3
click at [506, 291] on p "After having a career as a Data Scientist and Developer Advocate, [PERSON_NAME]…" at bounding box center [556, 343] width 482 height 174
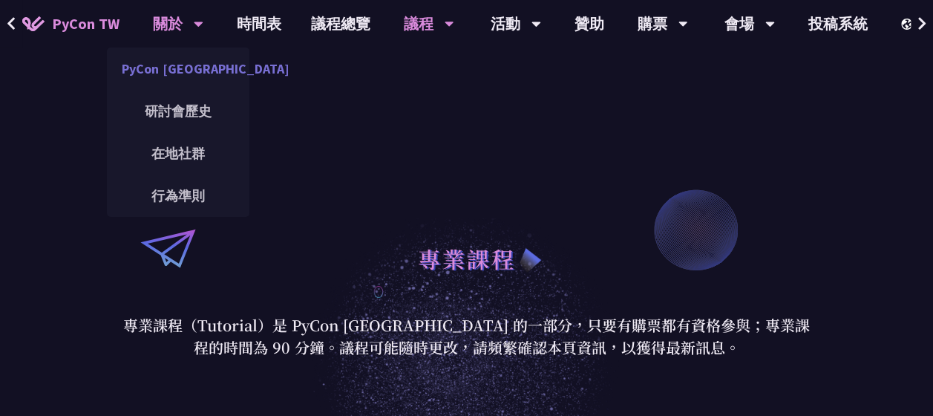
click at [181, 77] on link "PyCon [GEOGRAPHIC_DATA]" at bounding box center [178, 68] width 143 height 35
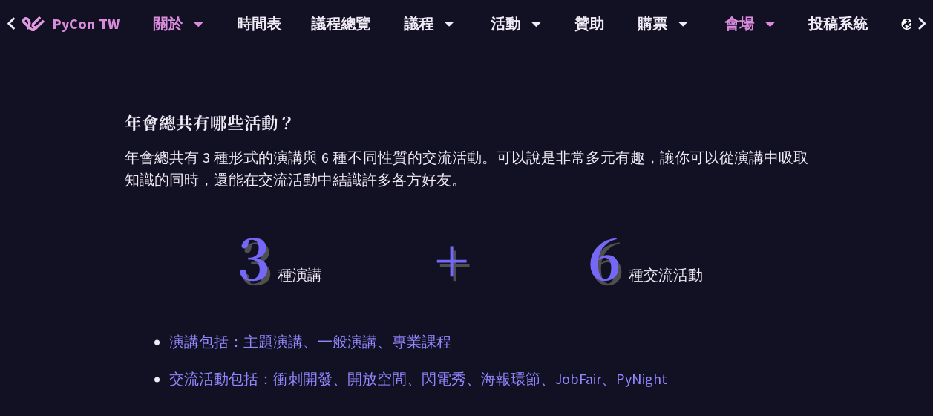
scroll to position [777, 0]
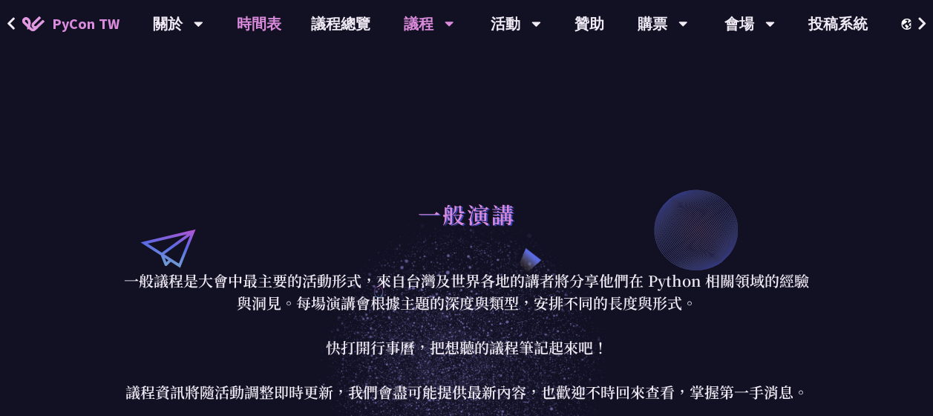
click at [259, 19] on link "時間表" at bounding box center [259, 24] width 74 height 48
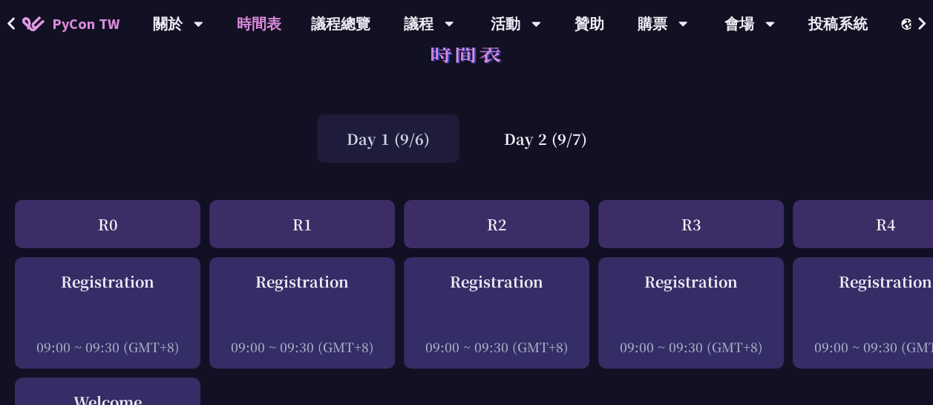
scroll to position [46, 0]
